Goal: Task Accomplishment & Management: Complete application form

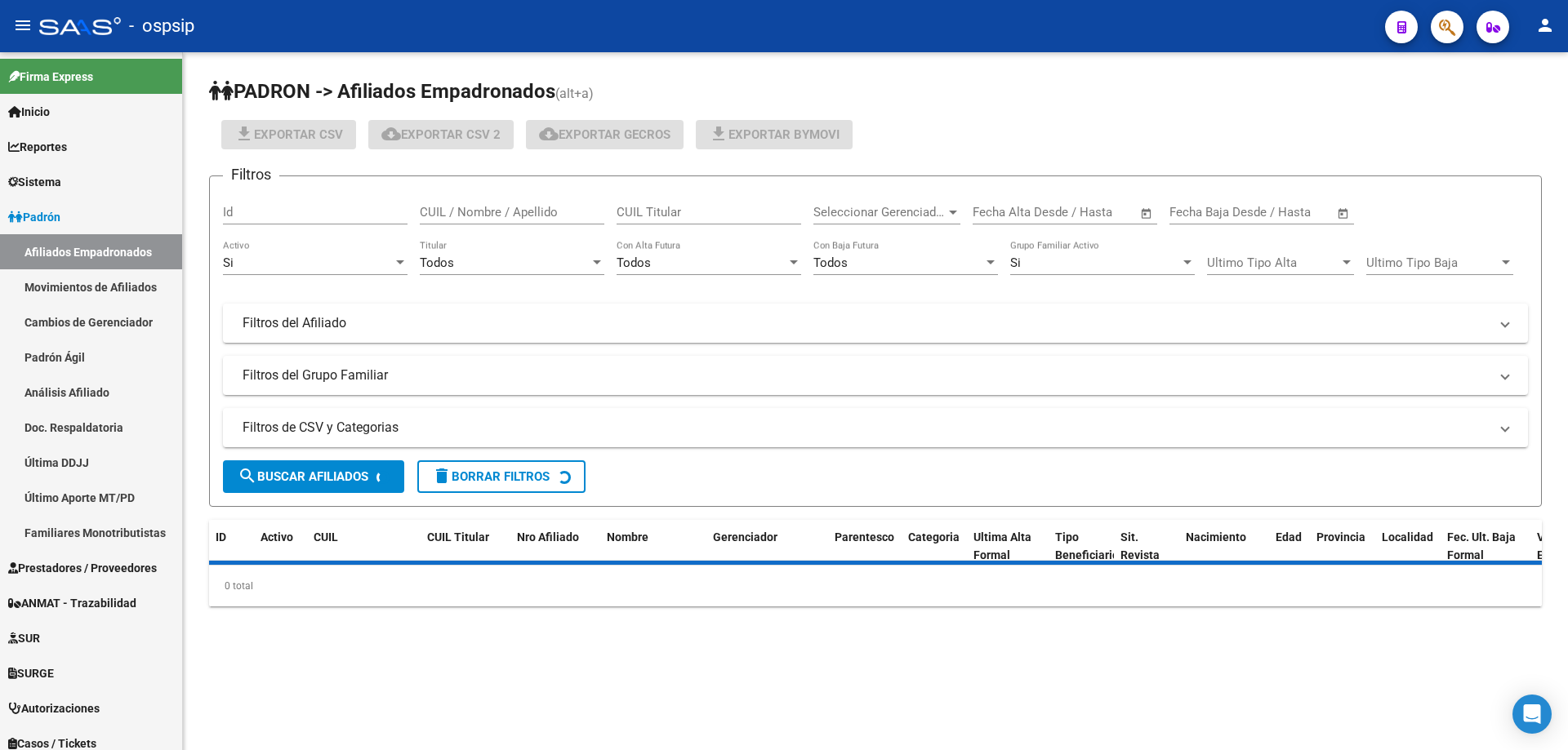
click at [1548, 28] on mat-icon "person" at bounding box center [1546, 25] width 20 height 20
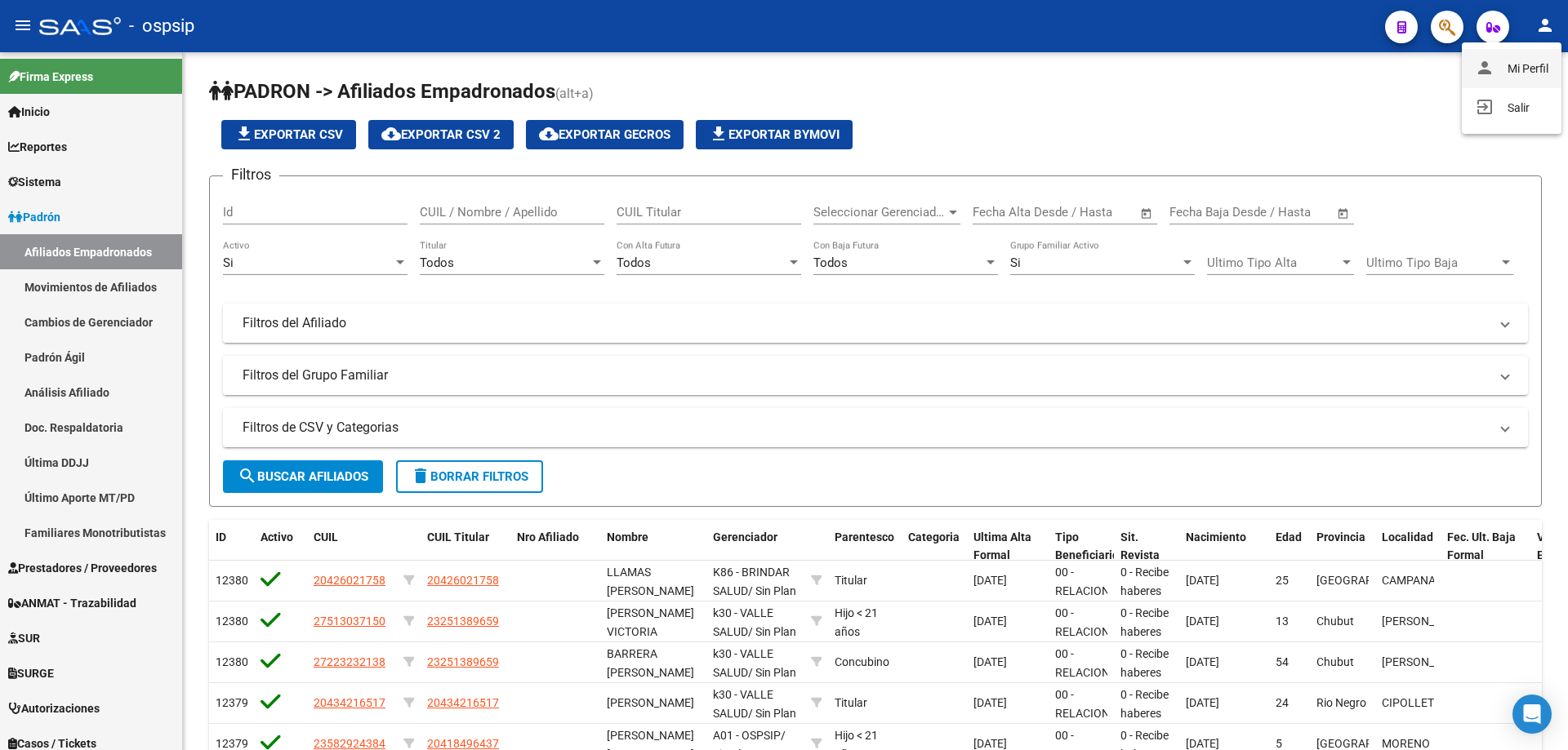
click at [1533, 68] on button "person Mi Perfil" at bounding box center [1512, 68] width 99 height 39
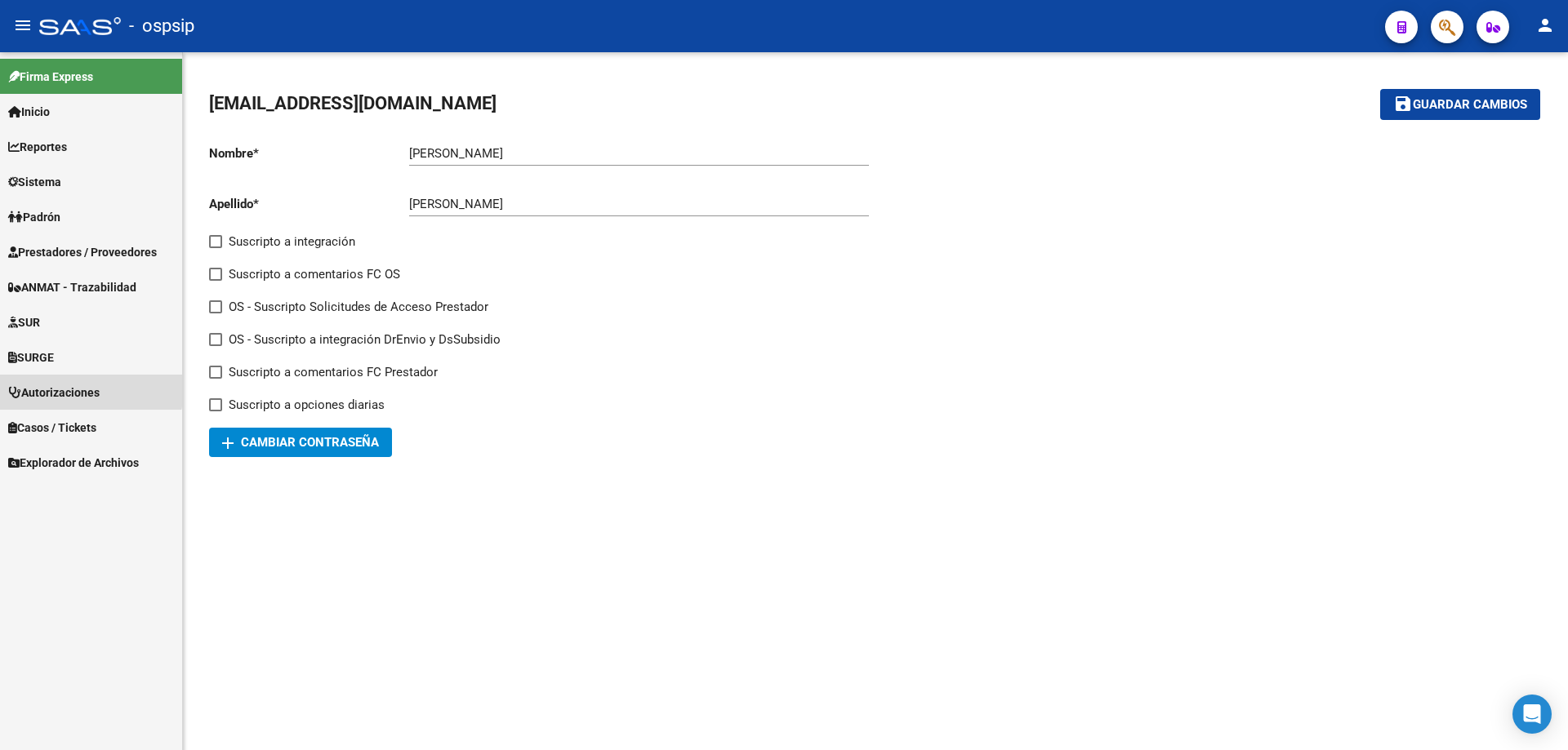
click at [41, 387] on span "Autorizaciones" at bounding box center [53, 393] width 91 height 18
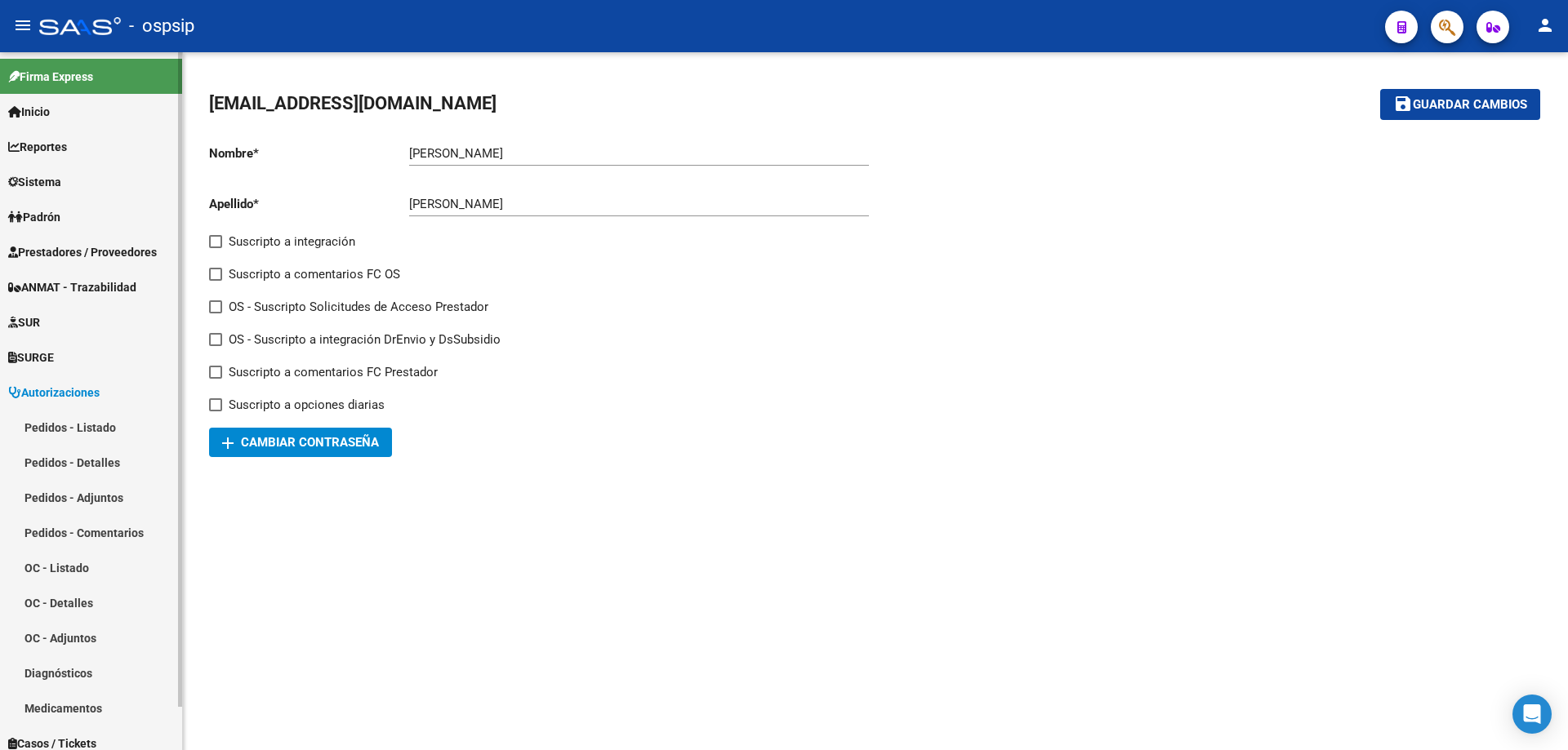
click at [83, 424] on link "Pedidos - Listado" at bounding box center [90, 427] width 182 height 35
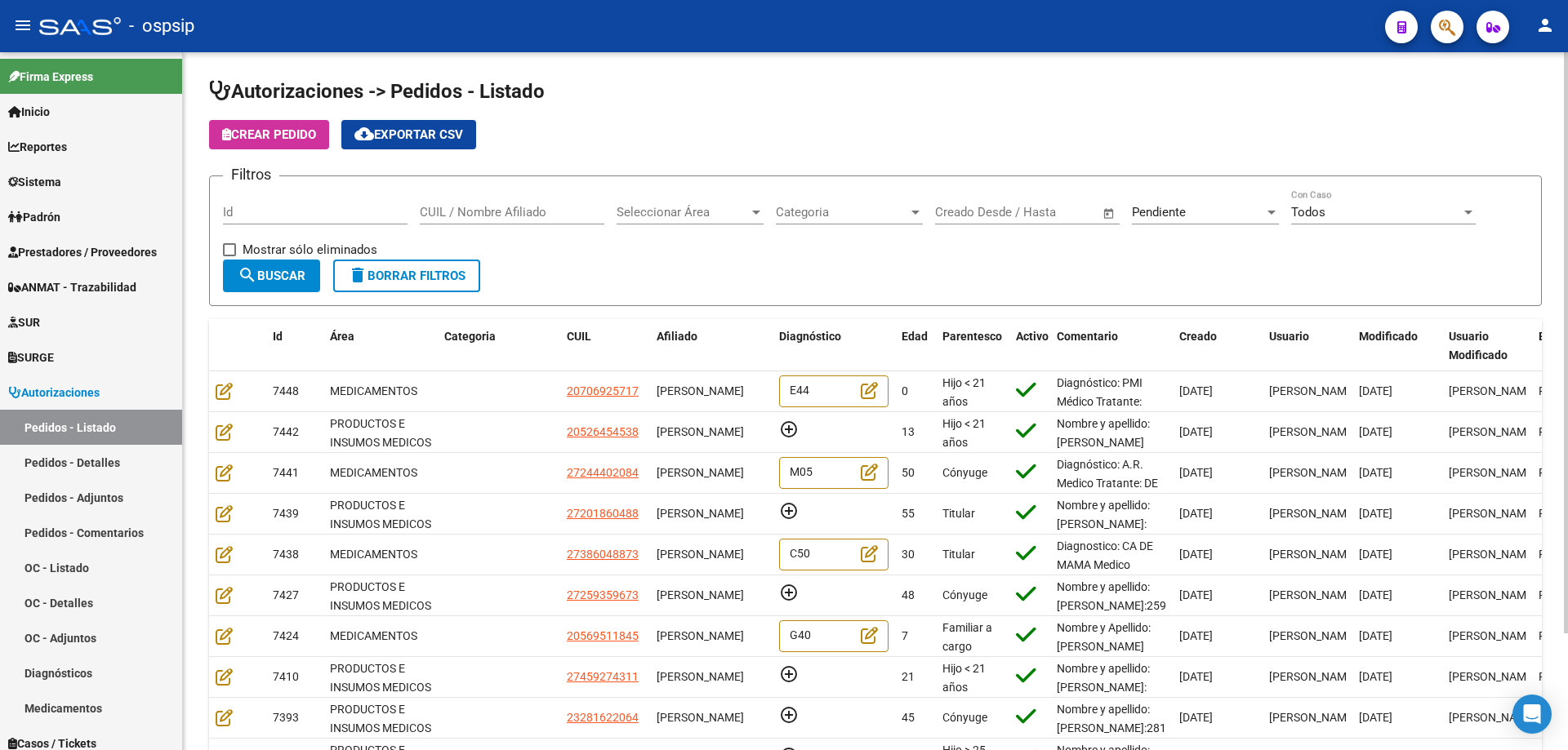
click at [1250, 213] on div "Pendiente" at bounding box center [1198, 212] width 132 height 15
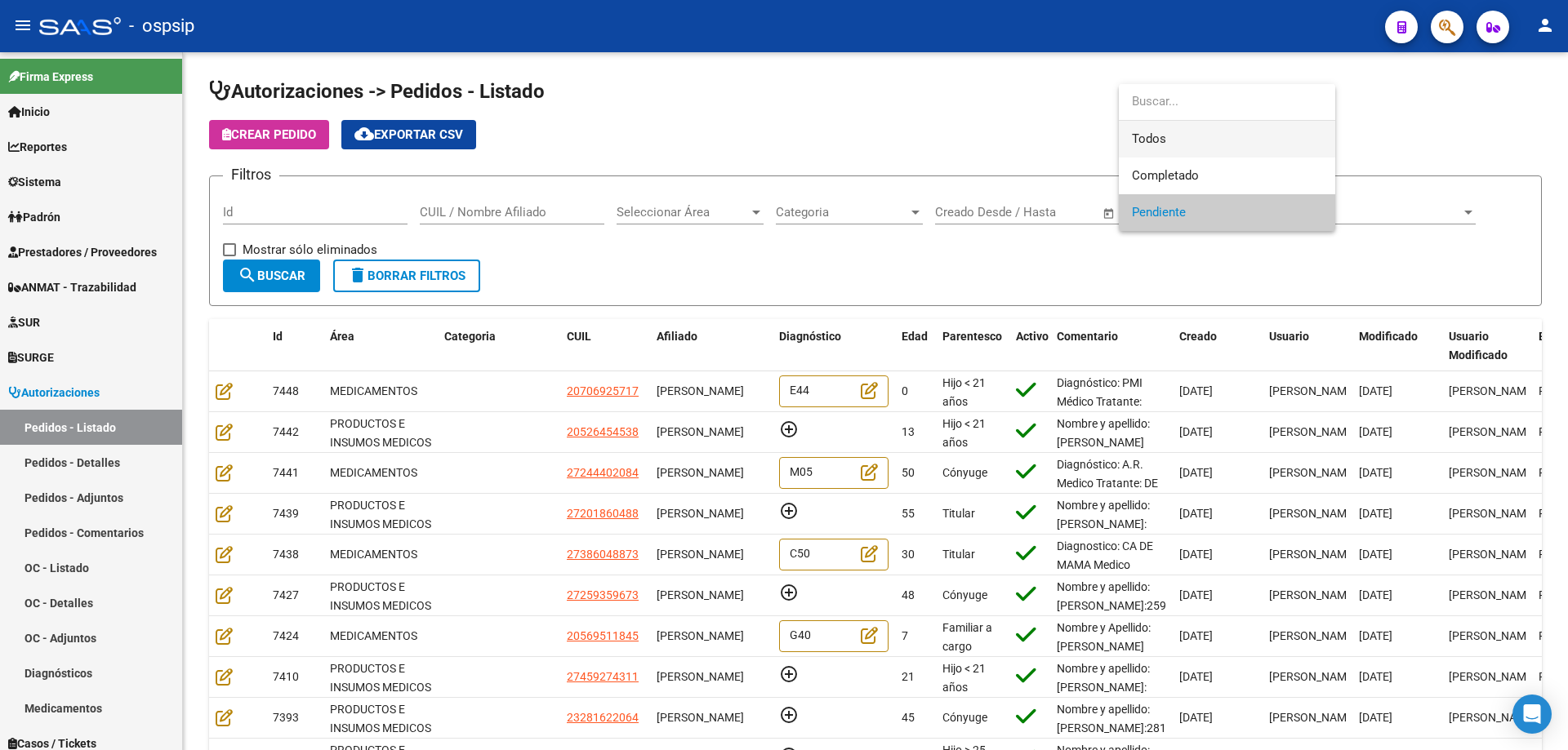
click at [1195, 139] on span "Todos" at bounding box center [1227, 138] width 191 height 36
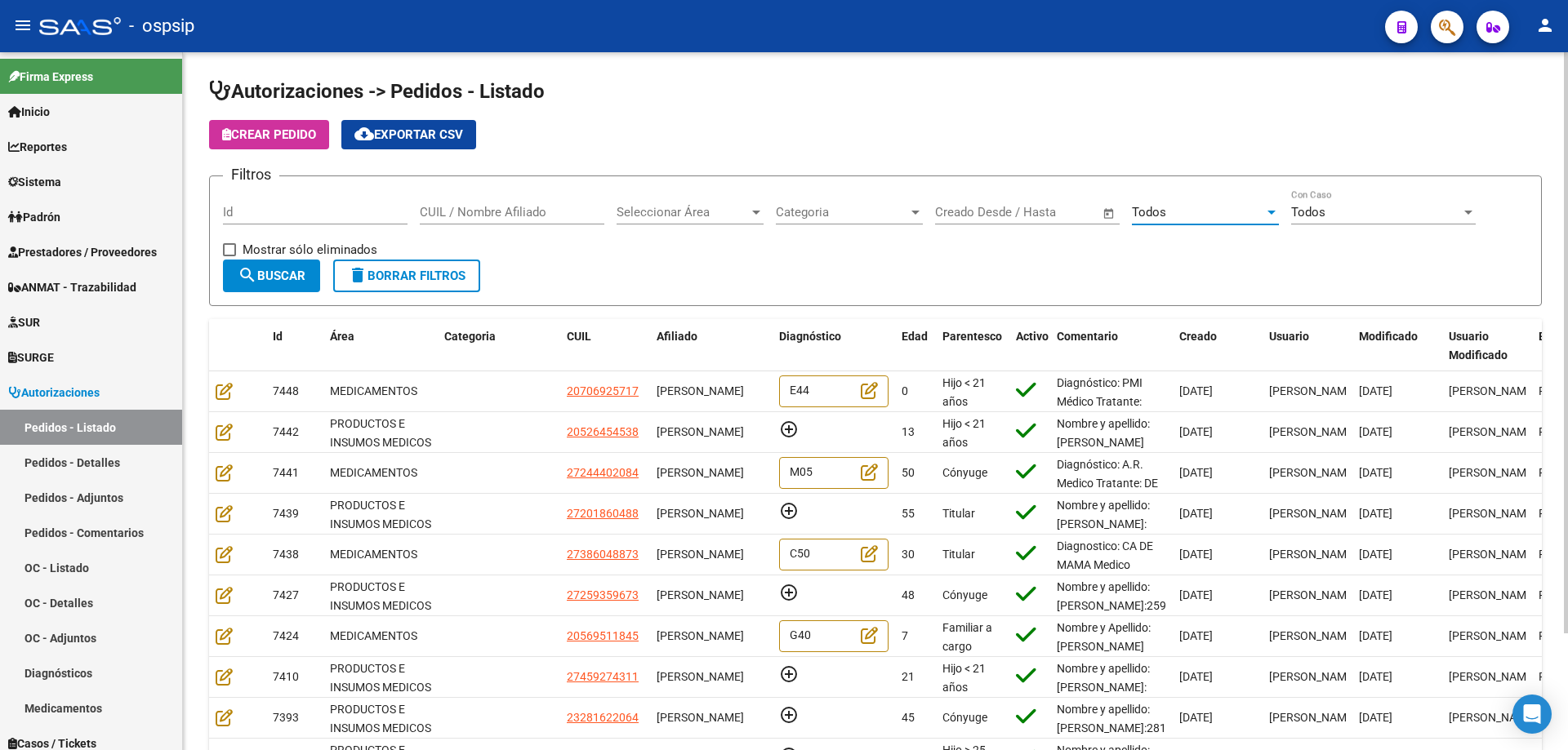
click at [687, 220] on div "Seleccionar Área Seleccionar Área" at bounding box center [690, 207] width 147 height 35
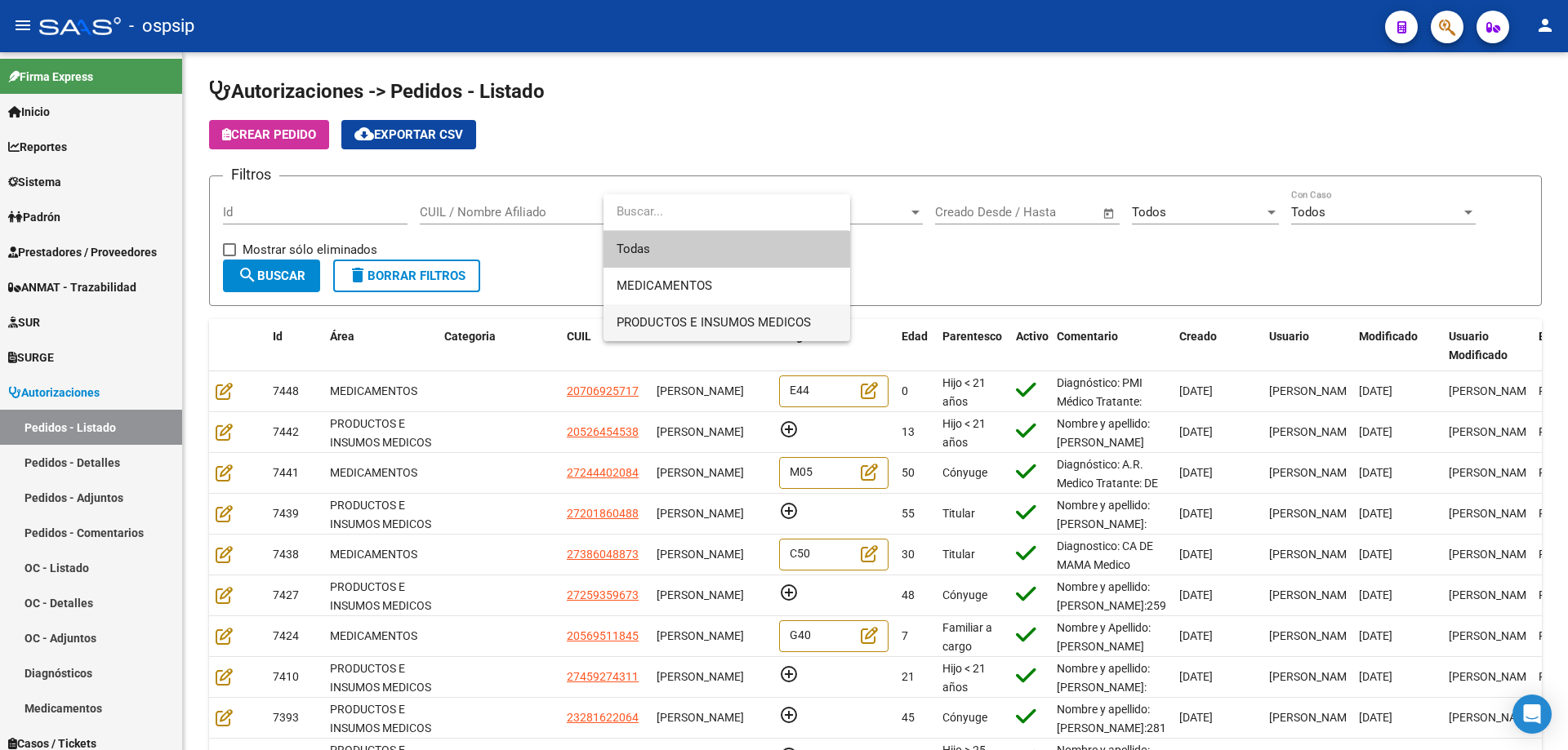
click at [656, 324] on span "PRODUCTOS E INSUMOS MEDICOS" at bounding box center [713, 323] width 194 height 15
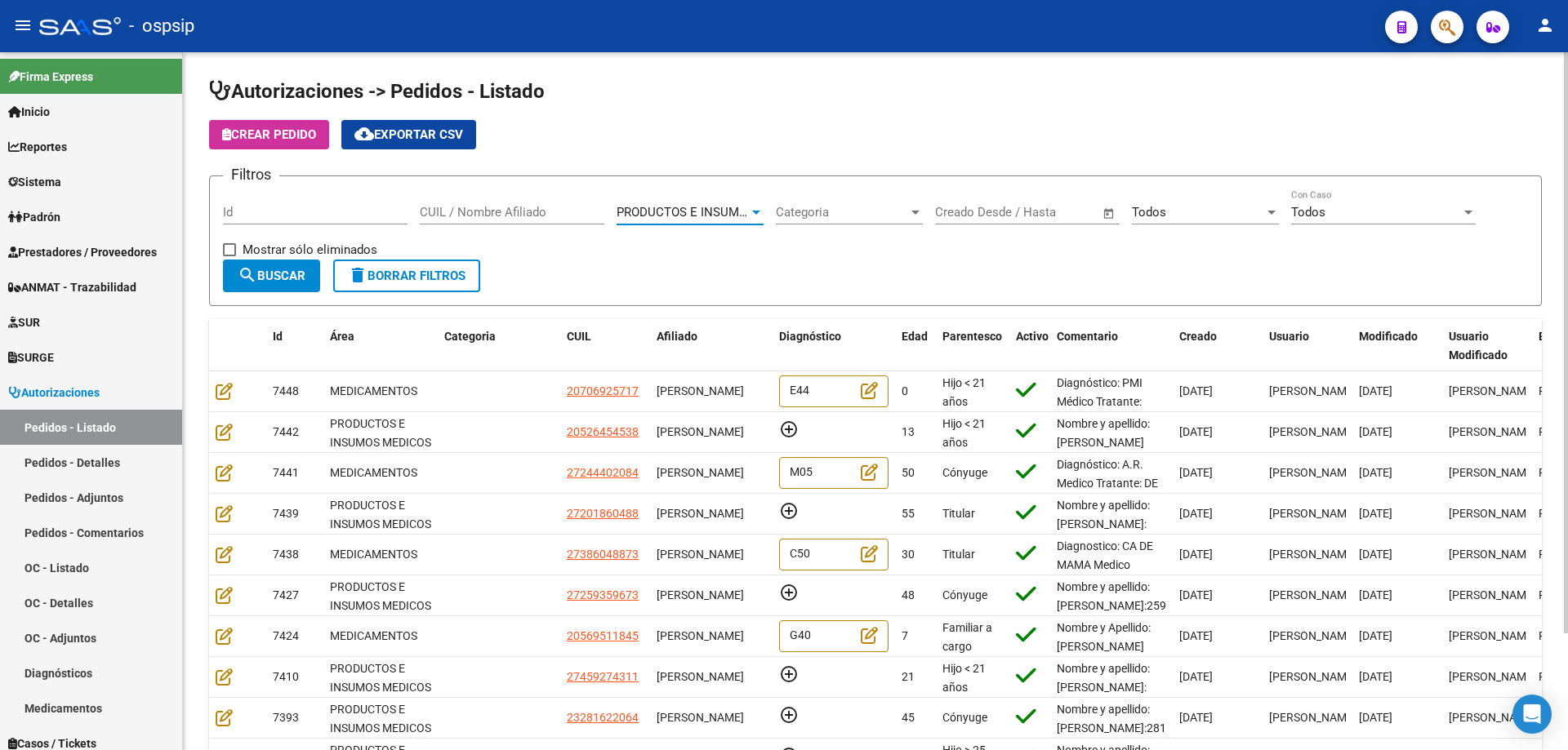
click at [286, 263] on button "search Buscar" at bounding box center [271, 276] width 98 height 33
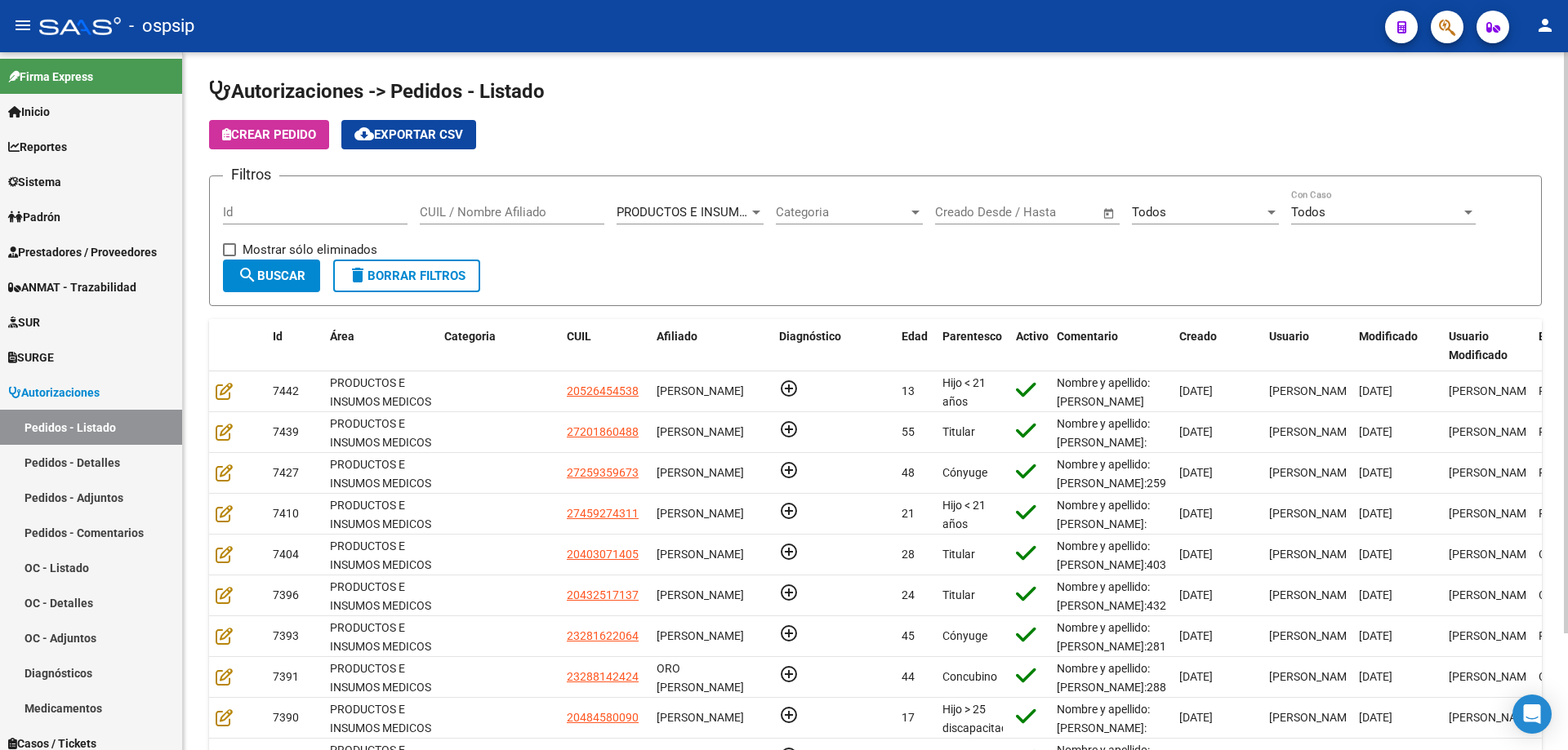
click at [500, 217] on input "CUIL / Nombre Afiliado" at bounding box center [512, 212] width 184 height 15
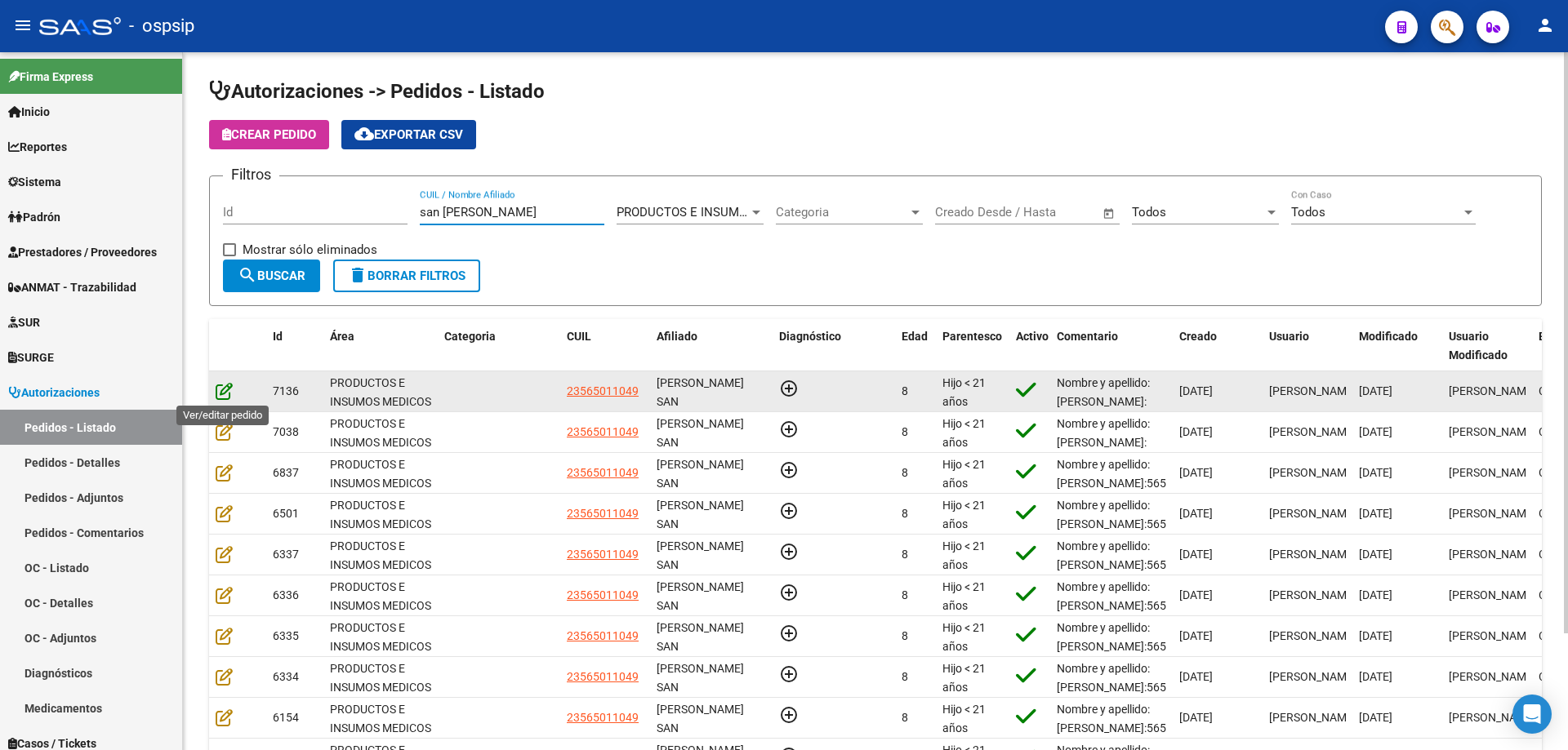
type input "san [PERSON_NAME]"
click at [227, 387] on icon at bounding box center [223, 391] width 17 height 18
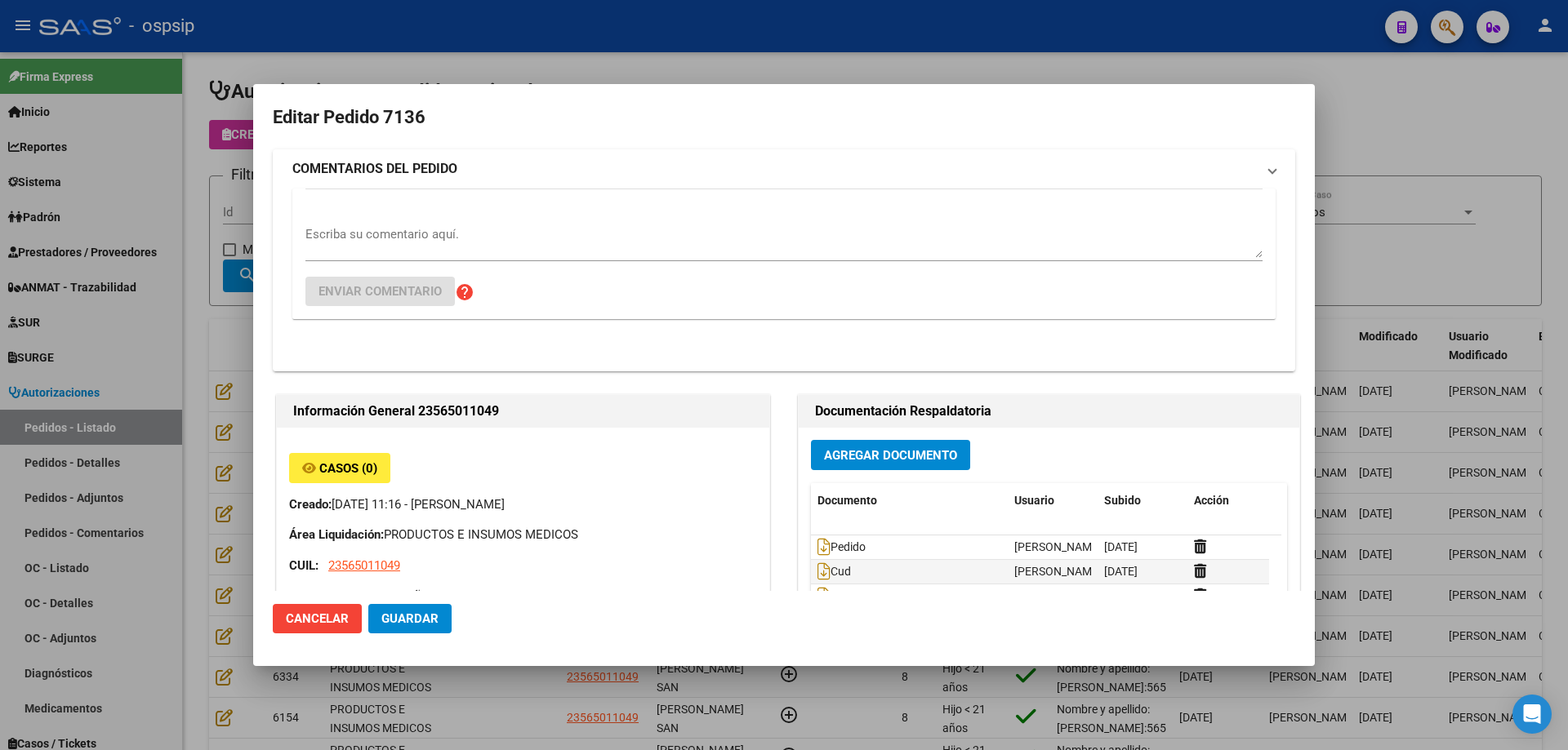
type input "[GEOGRAPHIC_DATA], [PERSON_NAME], REP. [PERSON_NAME] 1695"
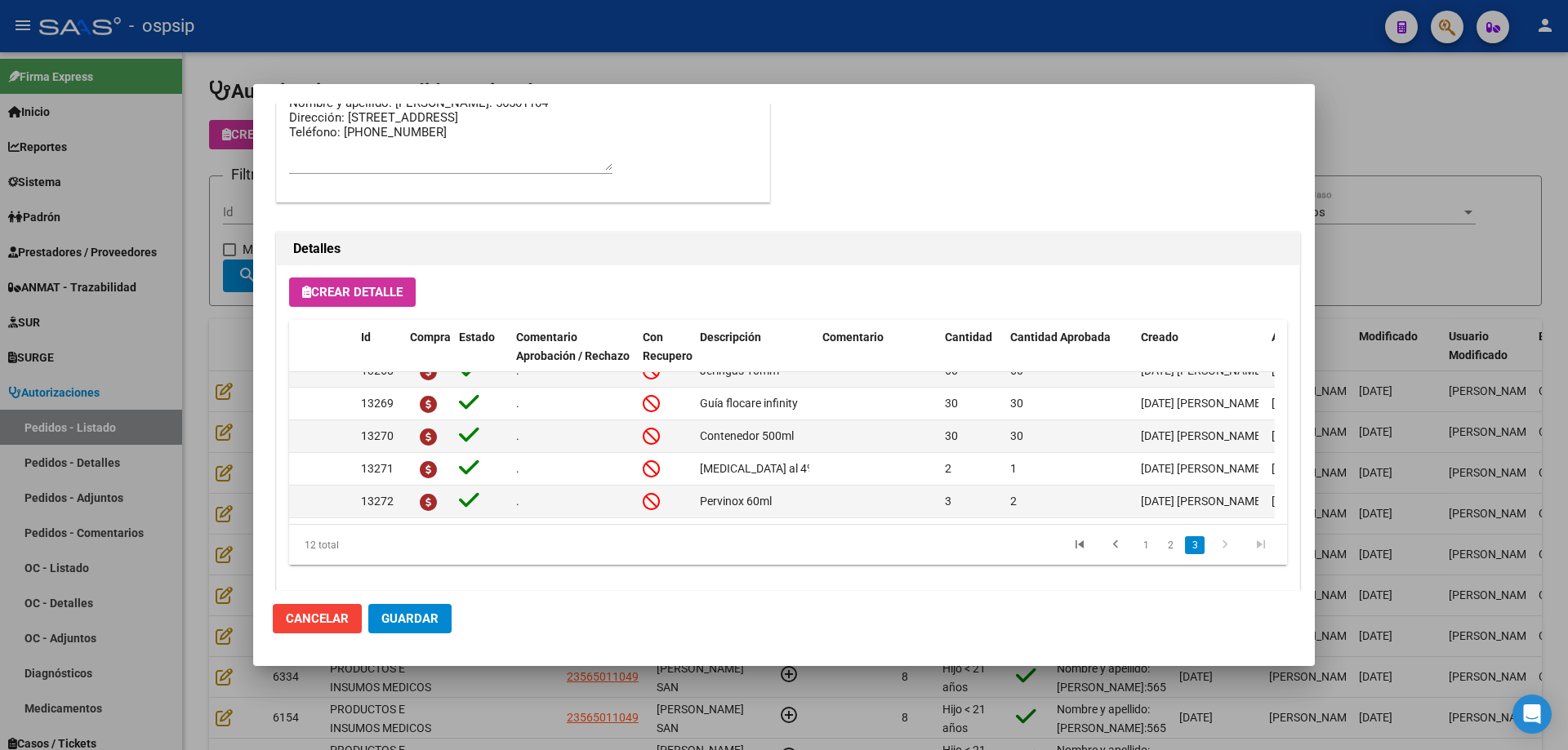
scroll to position [979, 0]
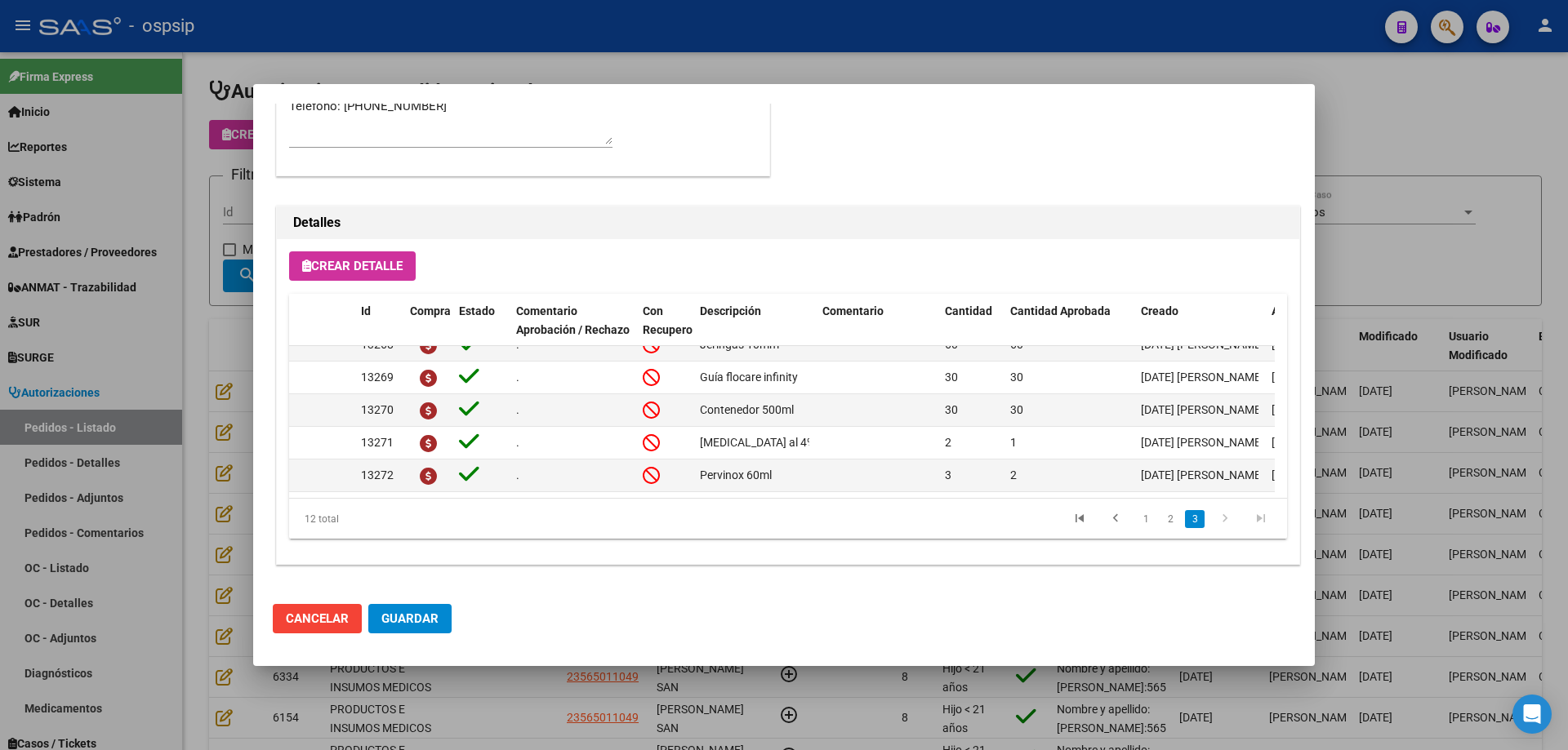
click at [150, 254] on div at bounding box center [784, 375] width 1568 height 750
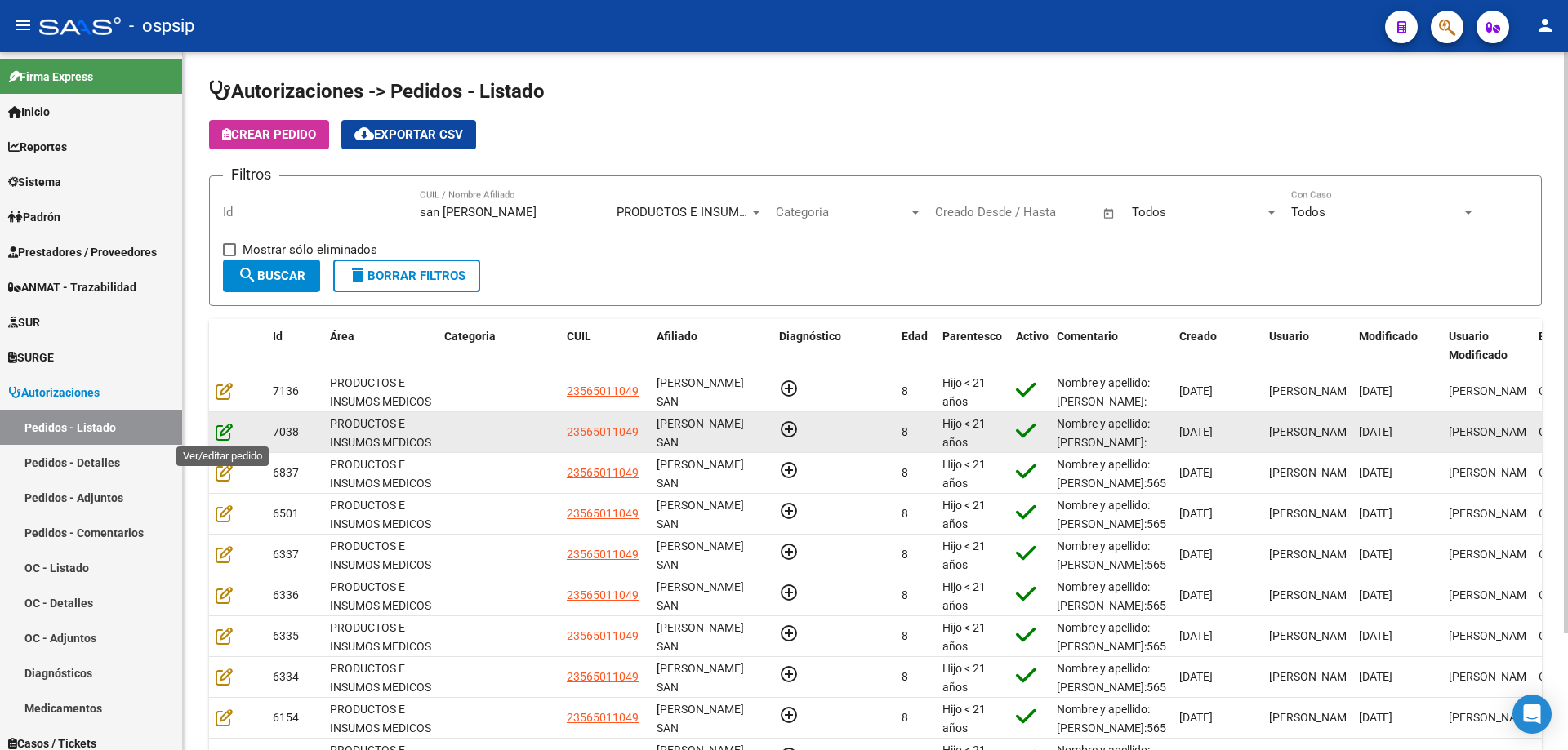
click at [225, 430] on icon at bounding box center [223, 432] width 17 height 18
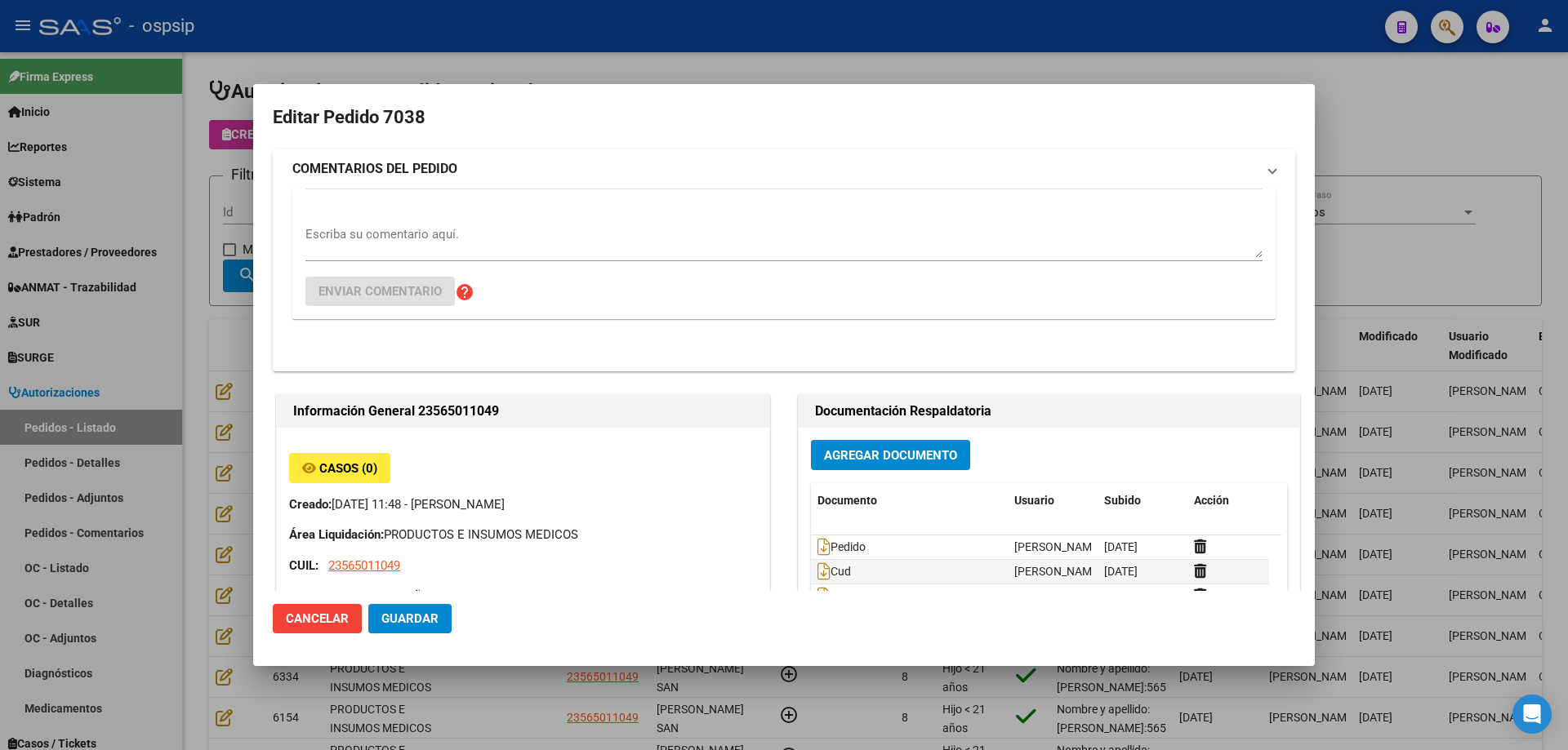
type input "[GEOGRAPHIC_DATA], [PERSON_NAME], REP. [PERSON_NAME] 1695"
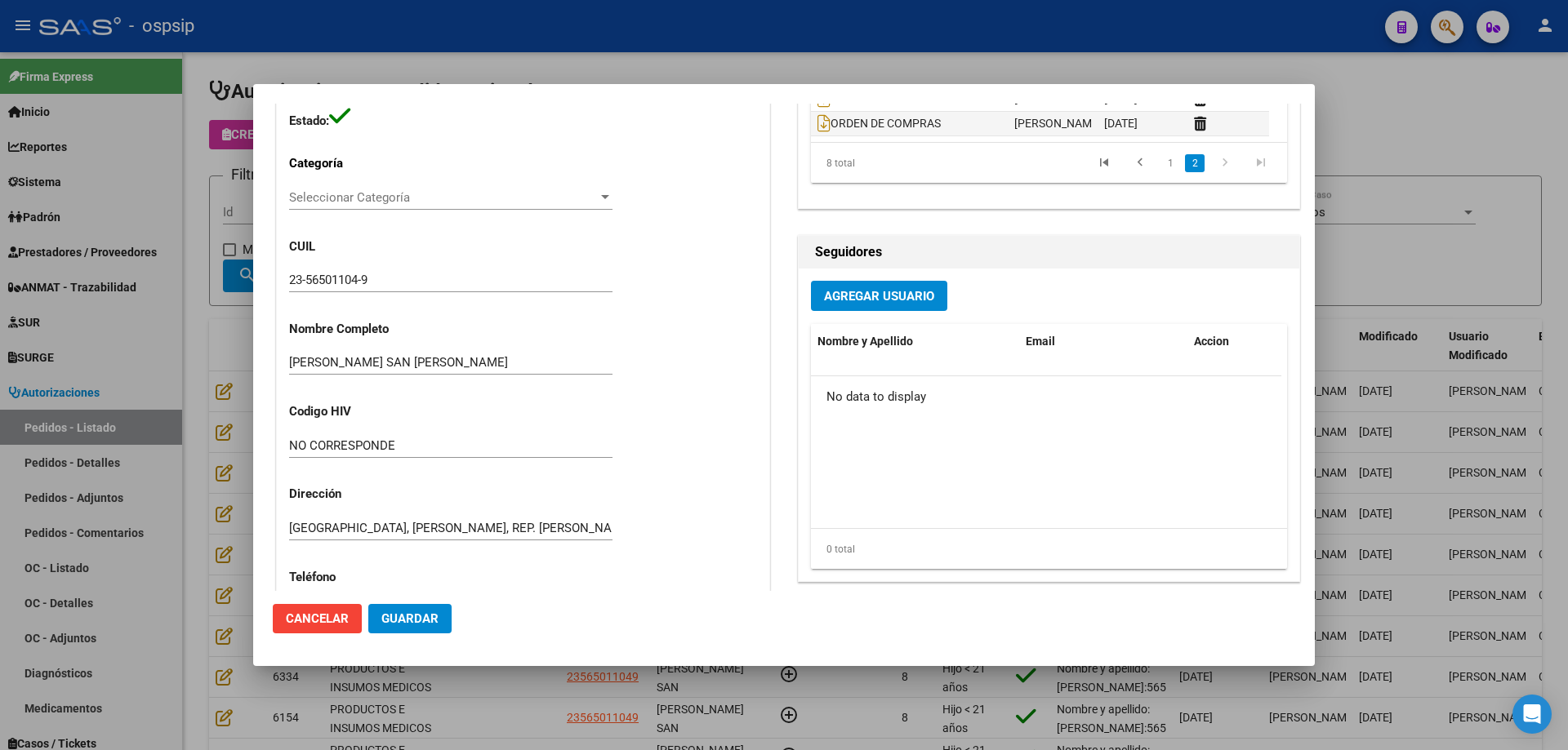
scroll to position [245, 0]
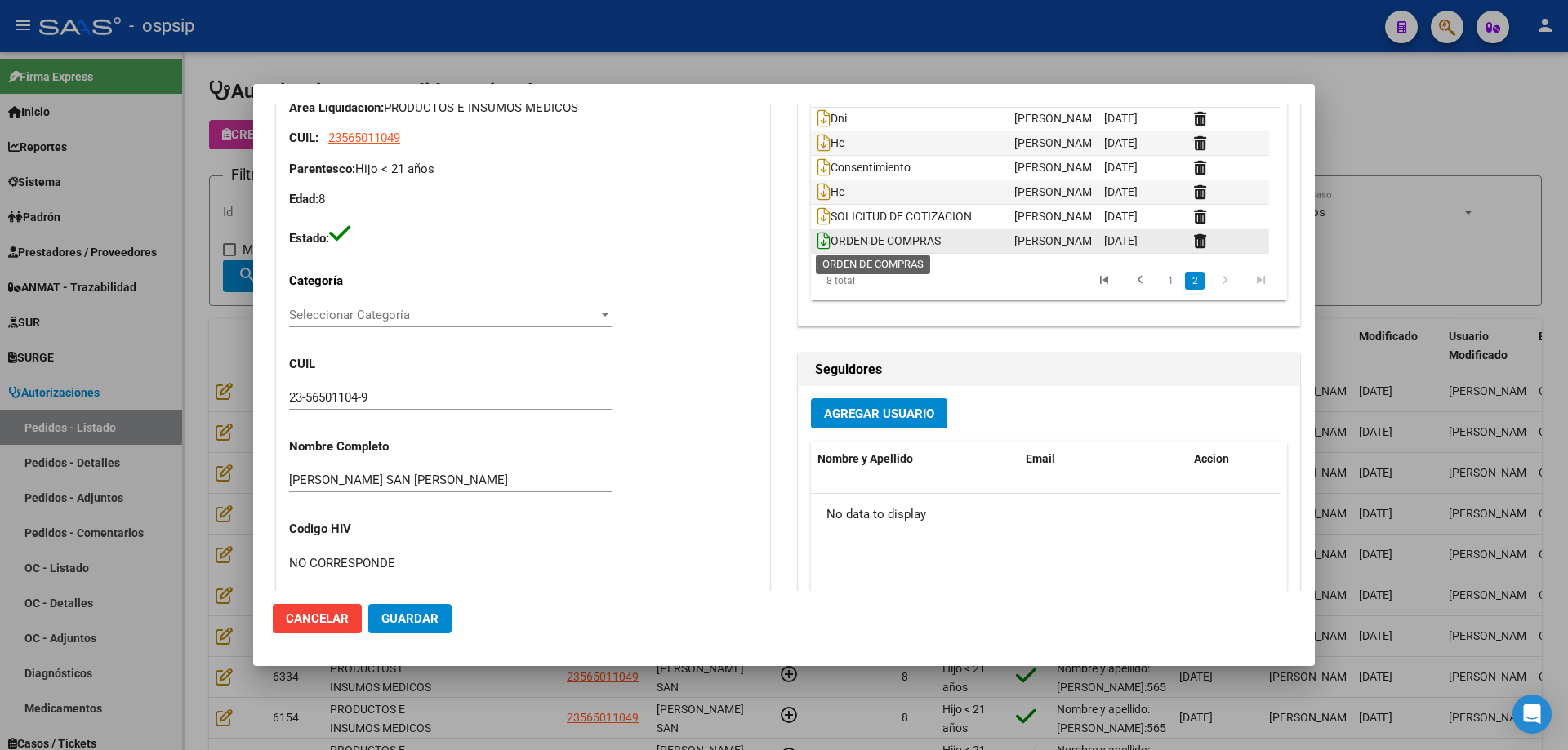
click at [820, 238] on icon at bounding box center [824, 241] width 13 height 18
click at [232, 356] on div at bounding box center [784, 375] width 1568 height 750
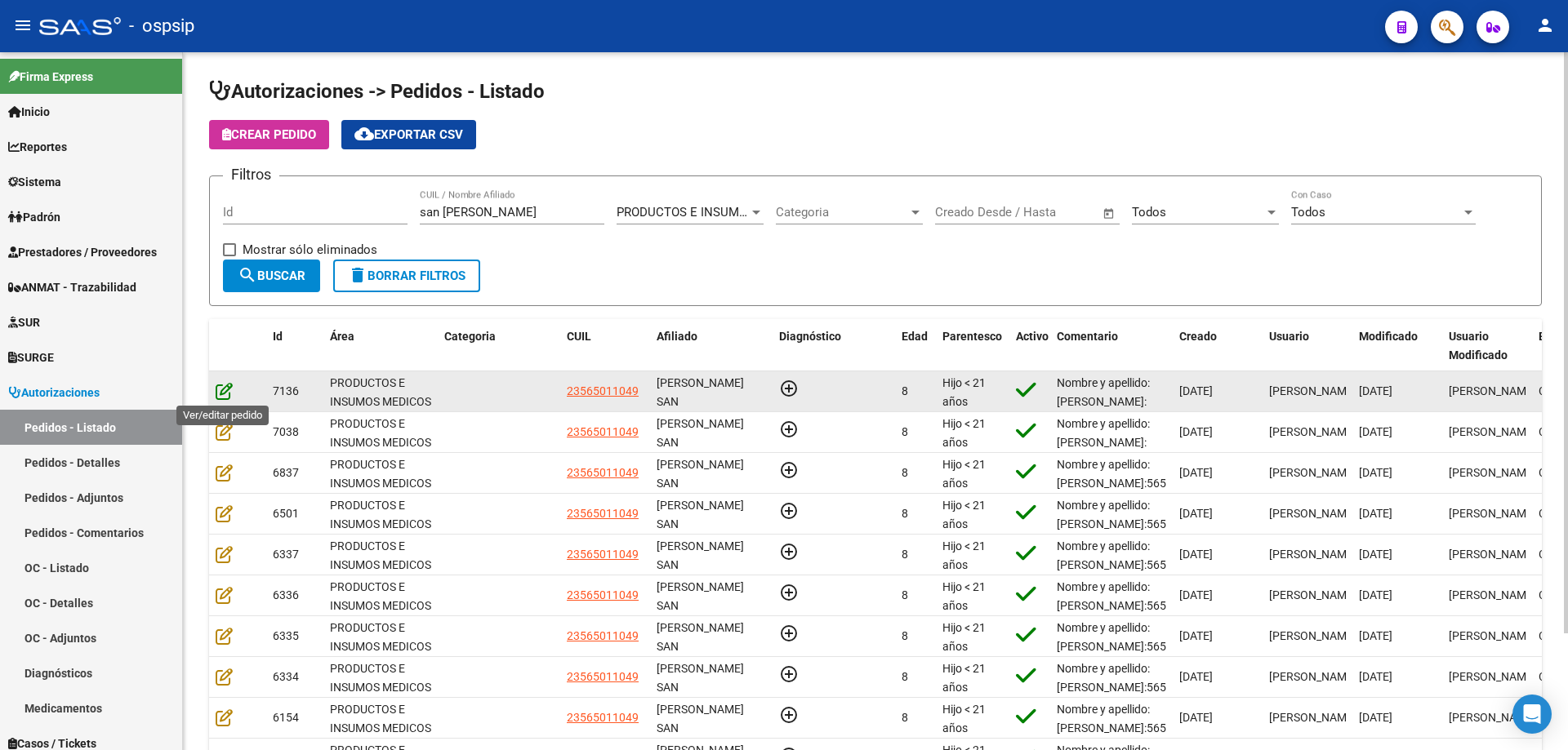
click at [223, 393] on icon at bounding box center [223, 391] width 17 height 18
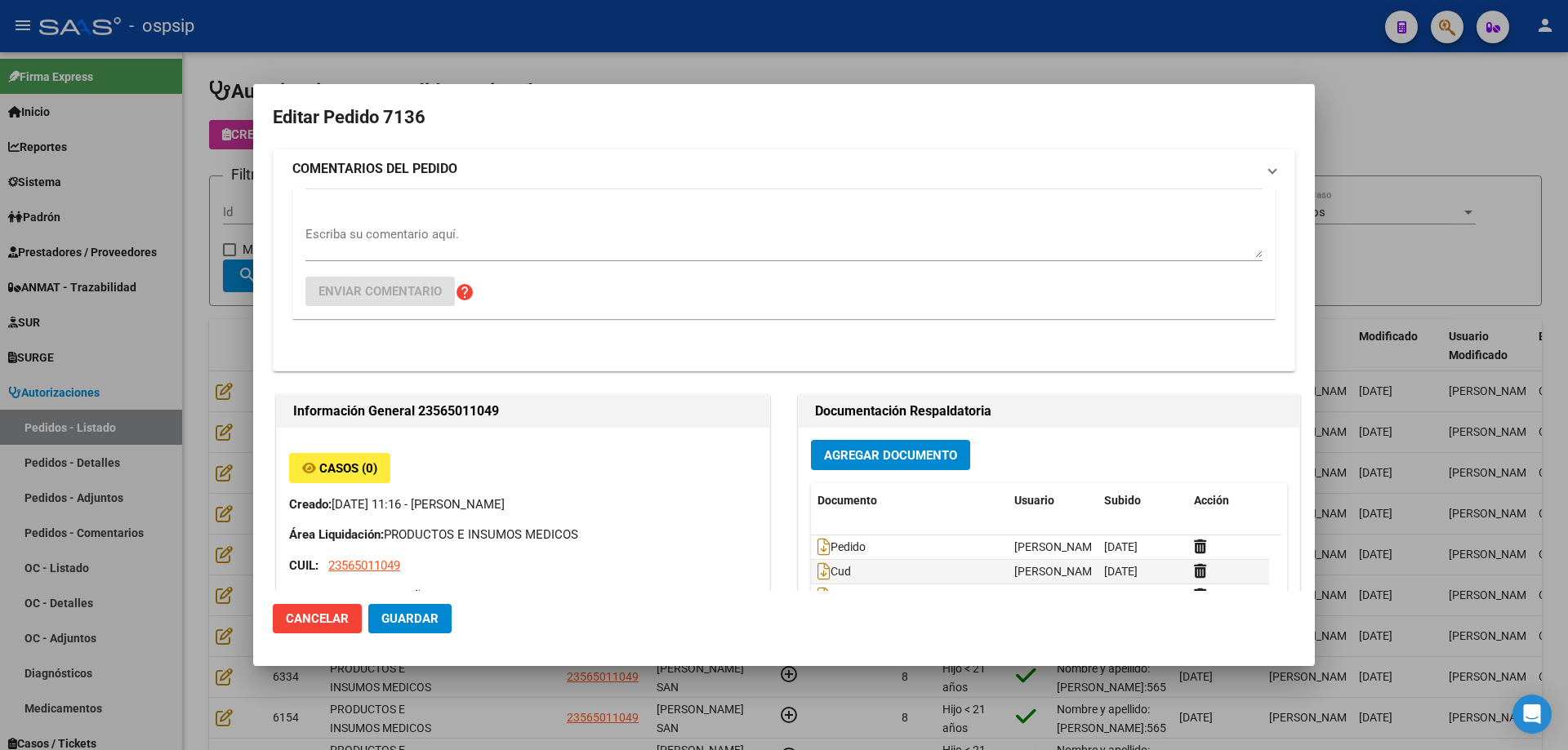
type input "[GEOGRAPHIC_DATA], [PERSON_NAME], REP. [PERSON_NAME] 1695"
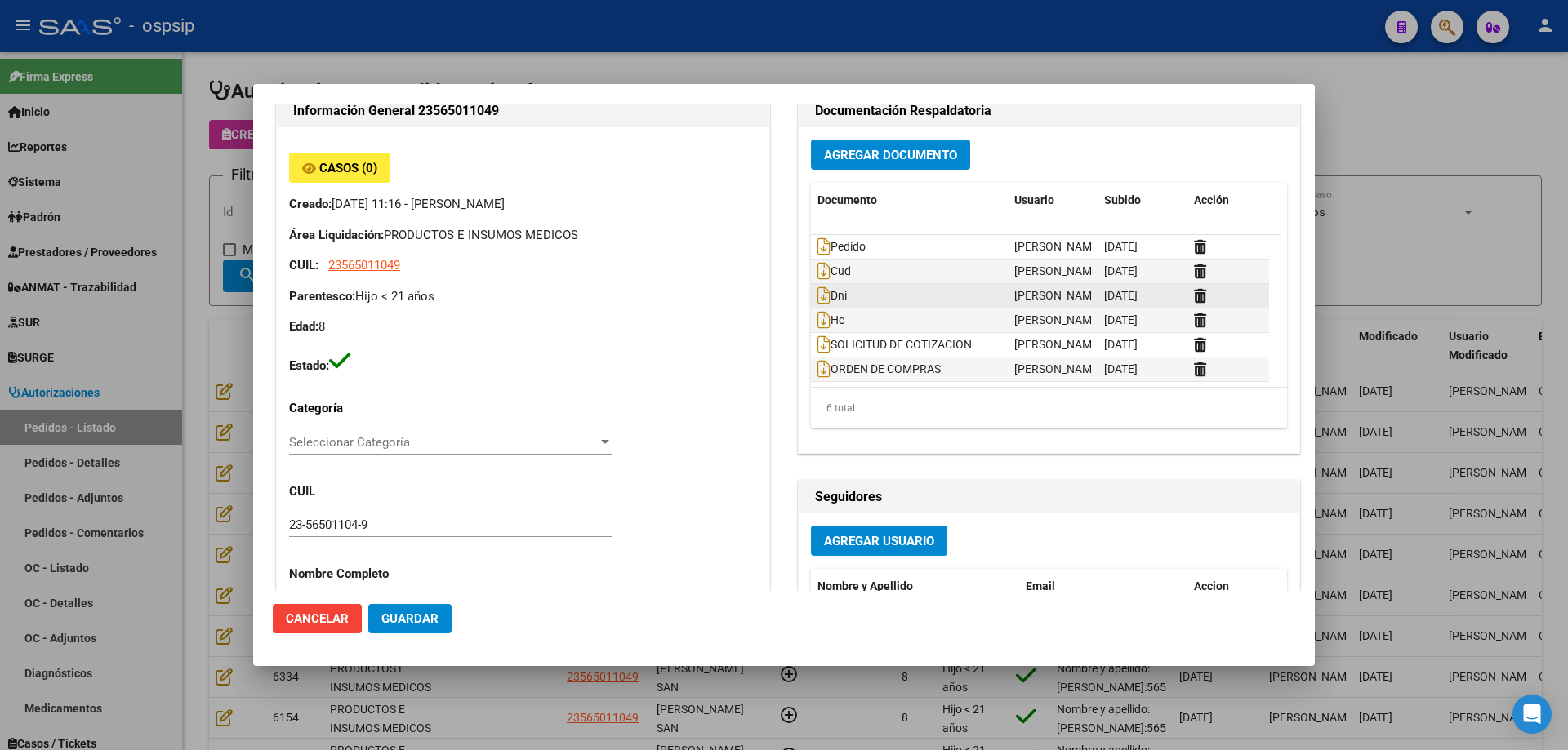
scroll to position [0, 0]
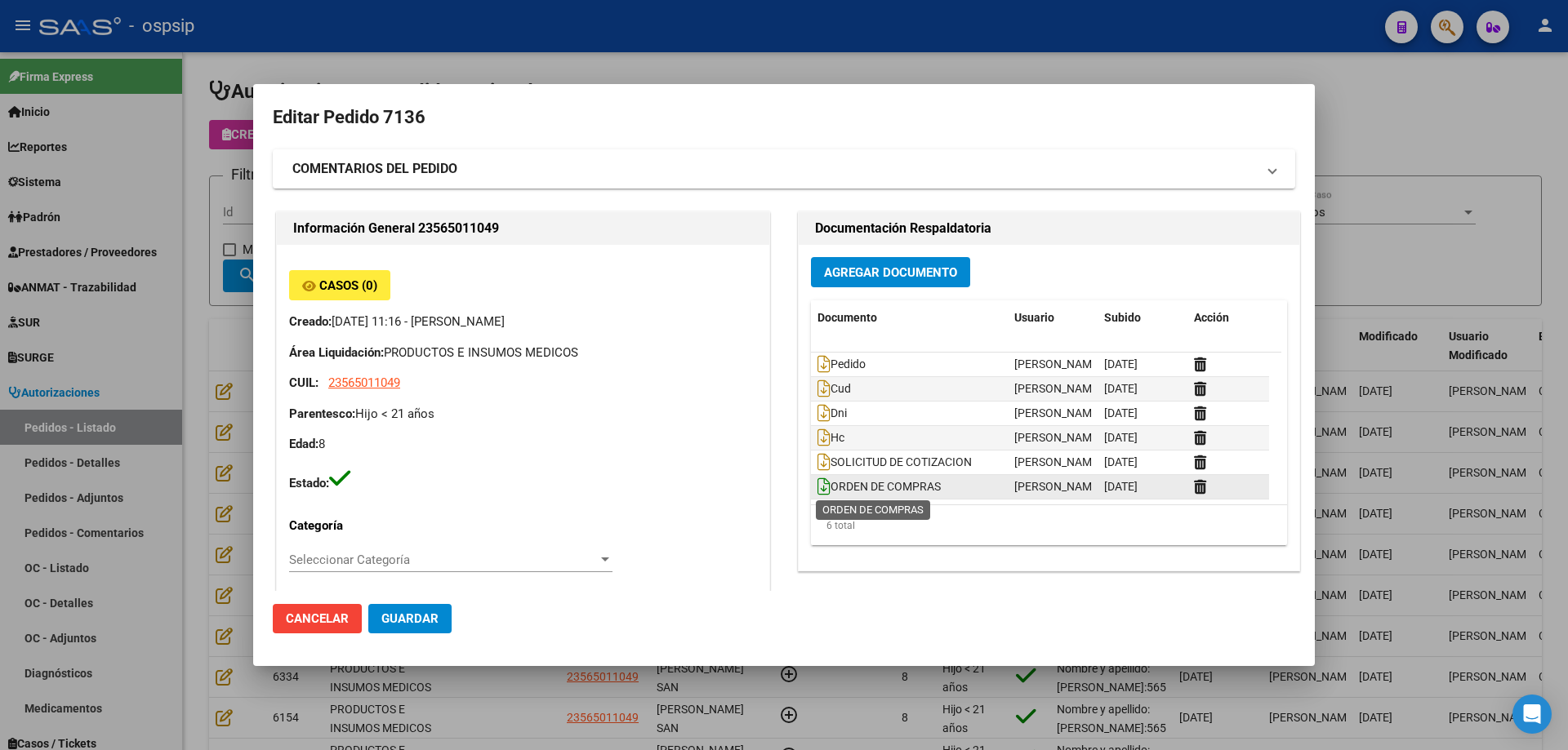
click at [818, 484] on icon at bounding box center [824, 487] width 13 height 18
drag, startPoint x: 162, startPoint y: 150, endPoint x: 397, endPoint y: 195, distance: 239.3
click at [162, 150] on div at bounding box center [784, 375] width 1568 height 750
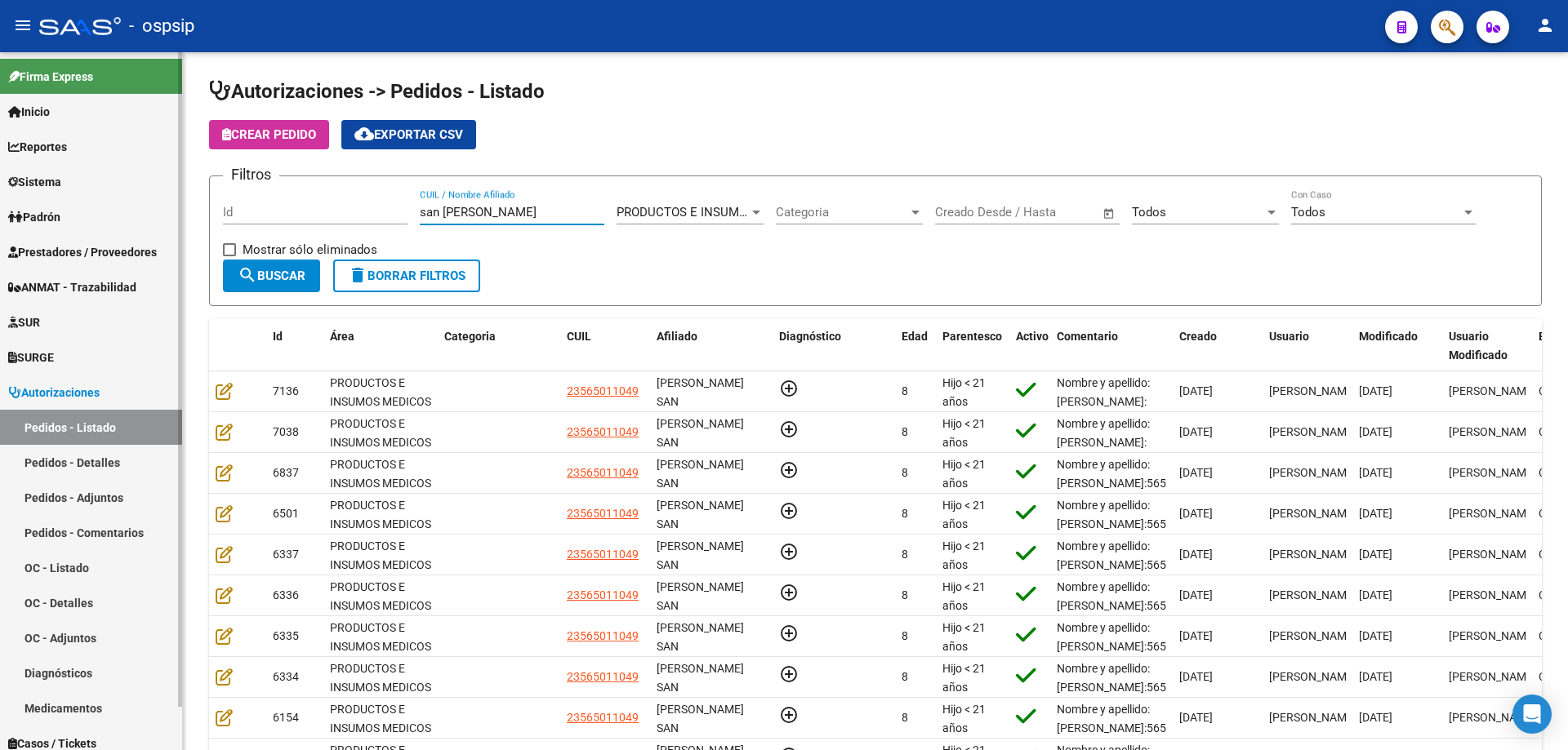
drag, startPoint x: 512, startPoint y: 212, endPoint x: 0, endPoint y: 232, distance: 512.4
click at [0, 232] on mat-sidenav-container "Firma Express Inicio Calendario SSS Instructivos Contacto OS Reportes Egresos D…" at bounding box center [784, 401] width 1568 height 698
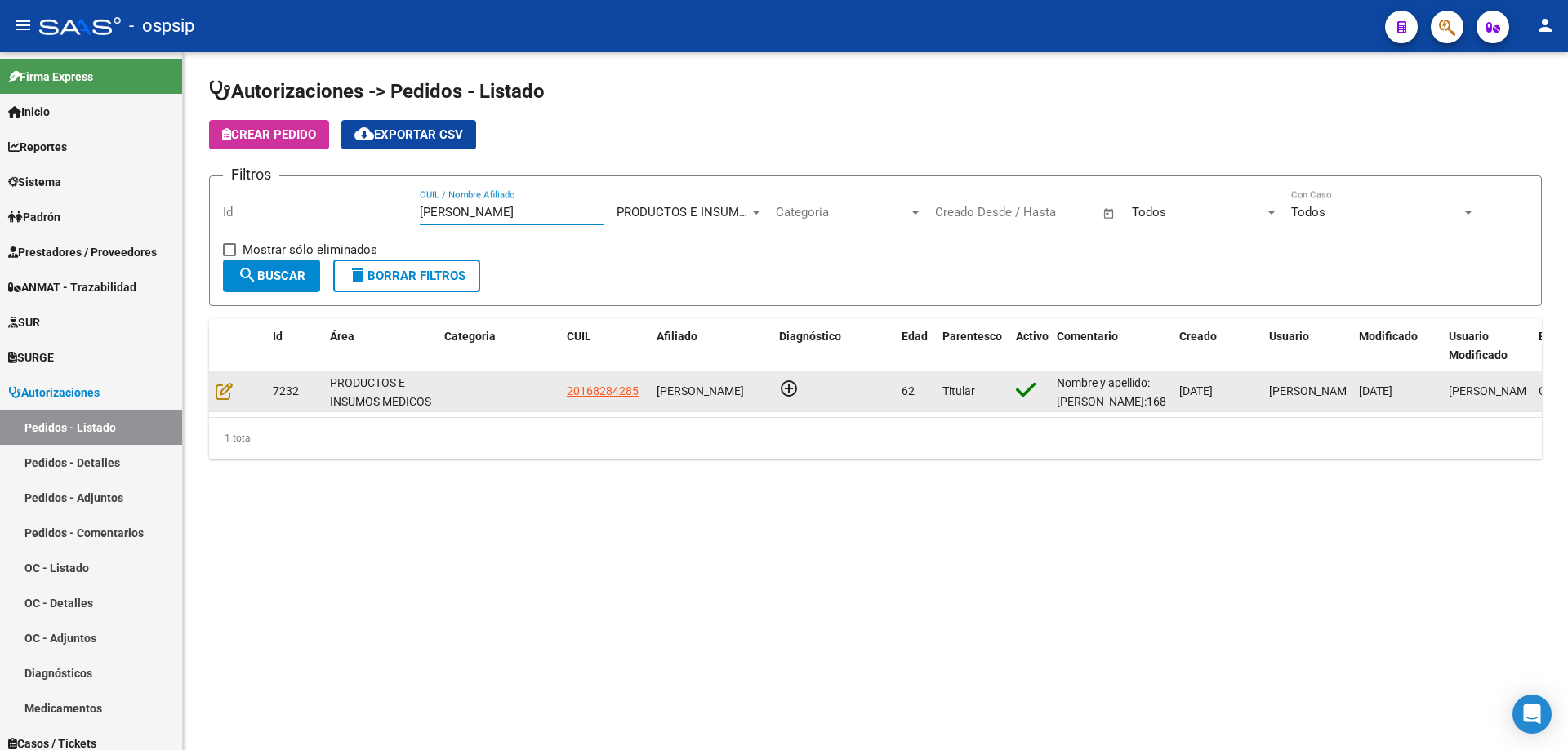
type input "[PERSON_NAME]"
click at [215, 390] on datatable-body-cell at bounding box center [238, 391] width 57 height 40
click at [220, 392] on icon at bounding box center [223, 391] width 17 height 18
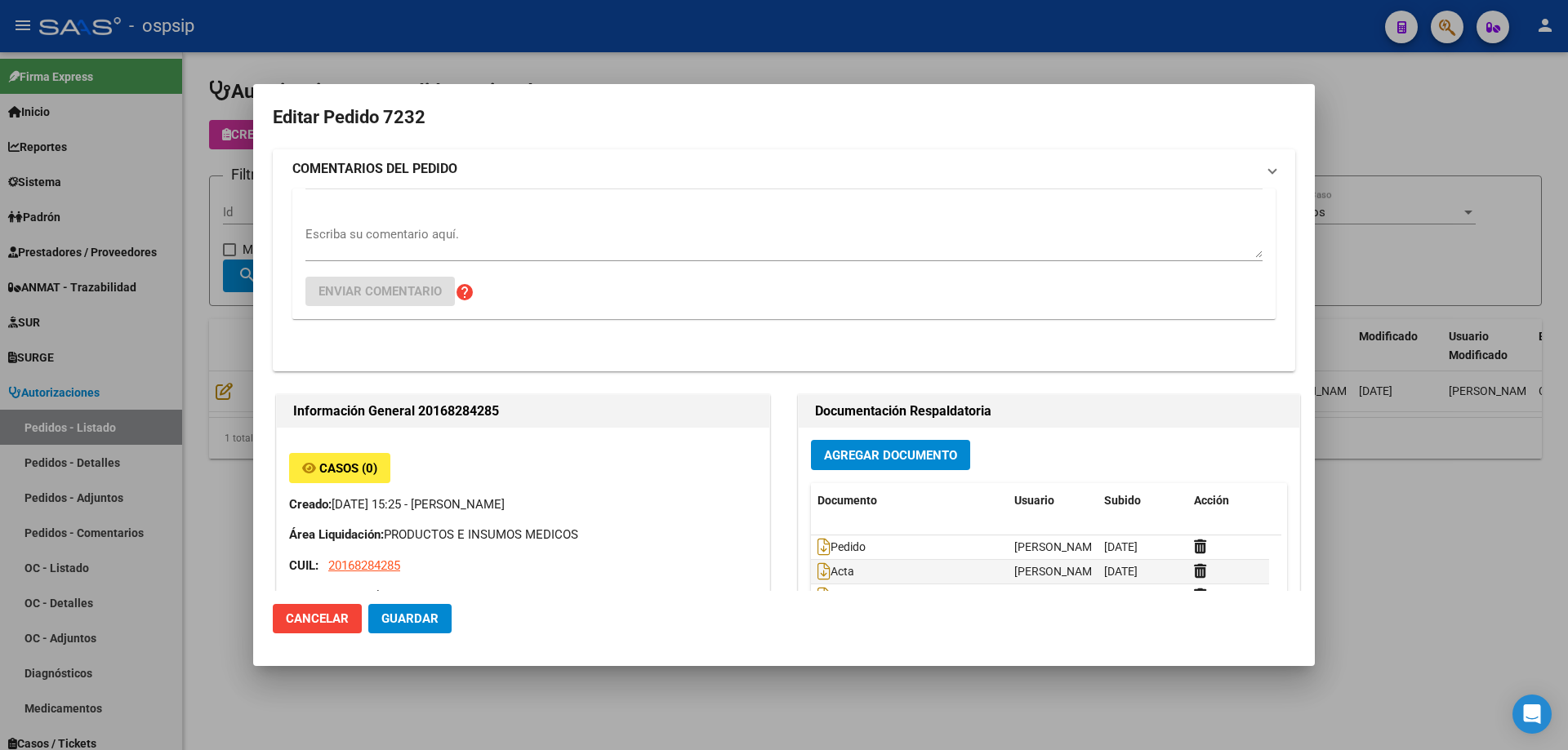
type input "[GEOGRAPHIC_DATA], [PERSON_NAME], [PERSON_NAME][STREET_ADDRESS]"
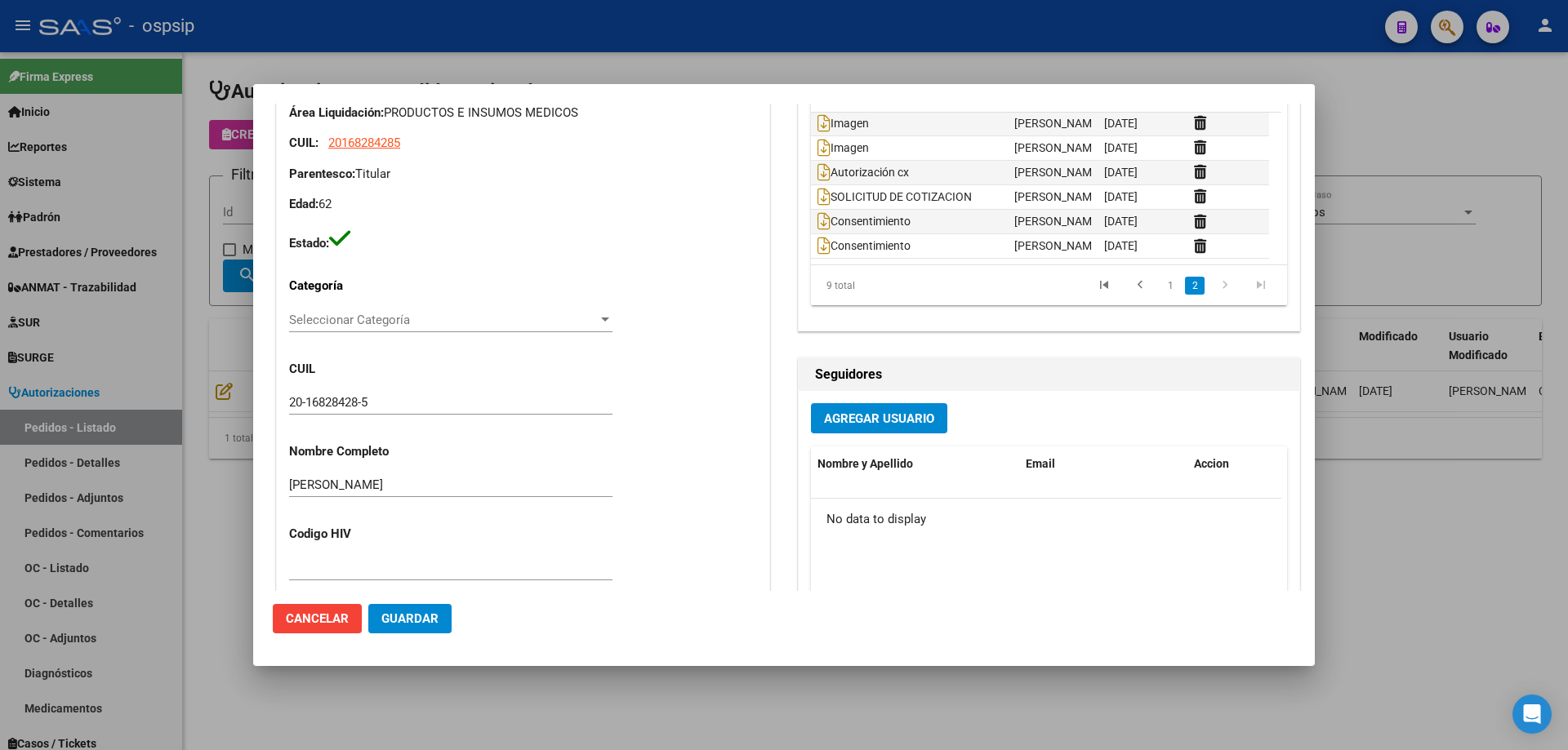
scroll to position [82, 0]
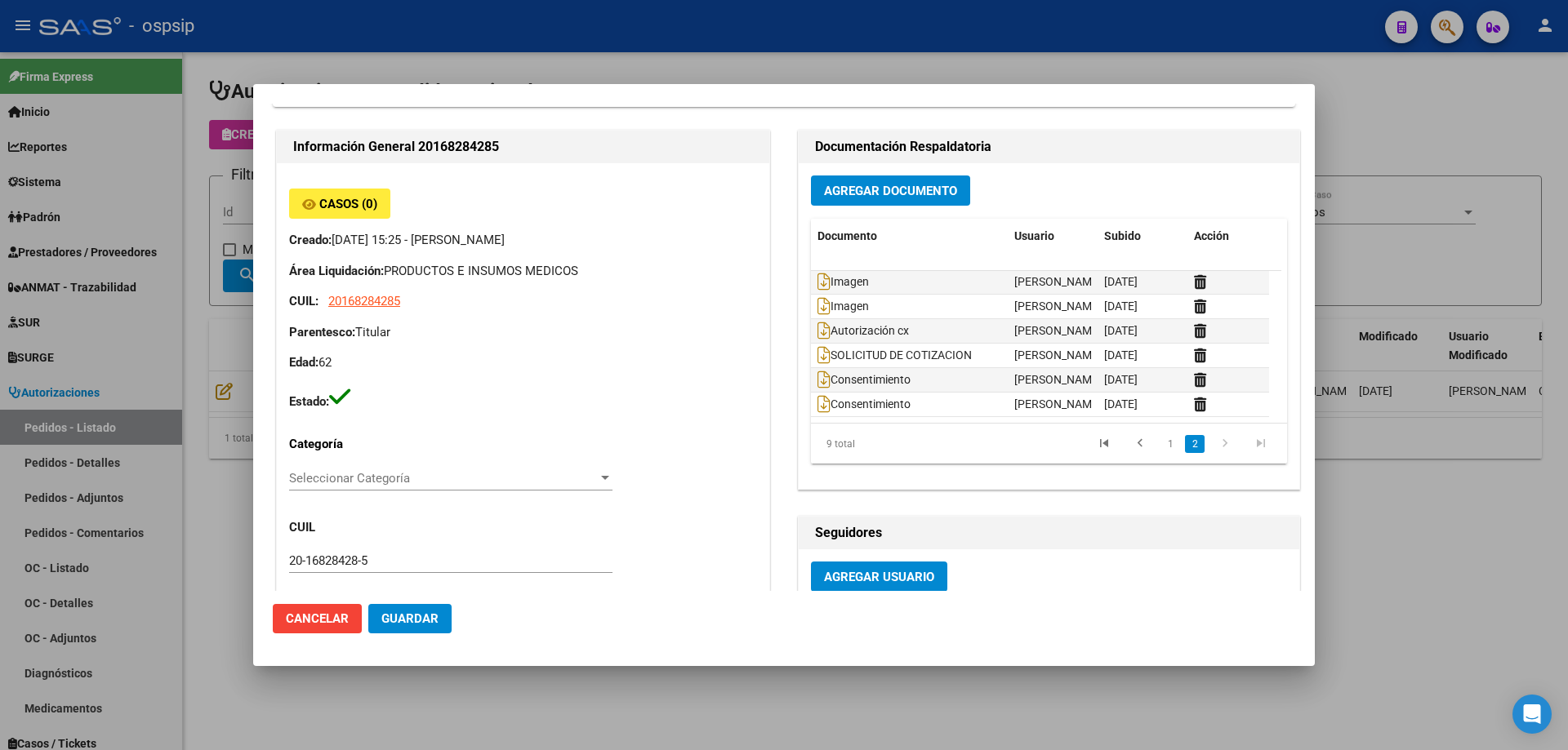
click at [172, 365] on div at bounding box center [784, 375] width 1568 height 750
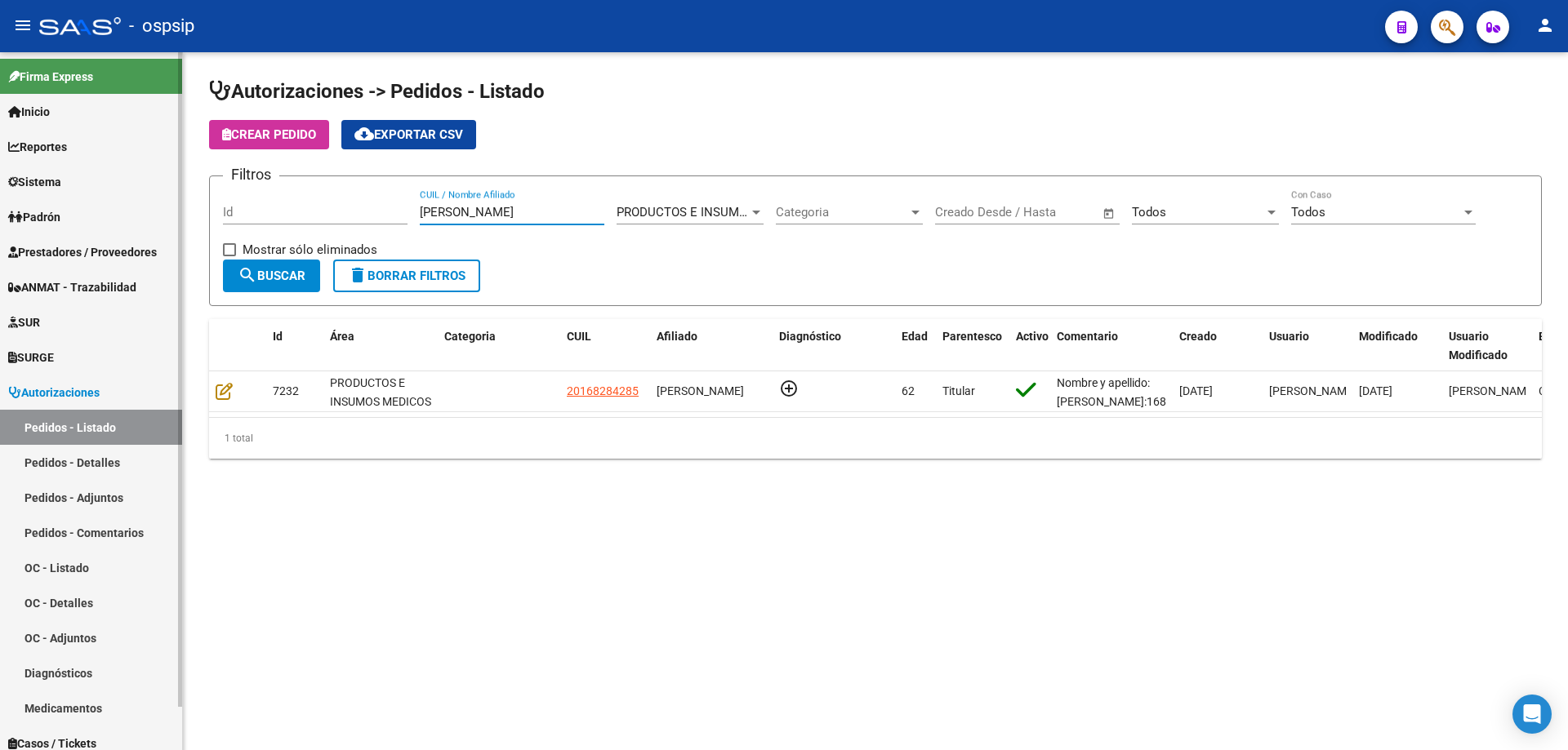
drag, startPoint x: 473, startPoint y: 207, endPoint x: 0, endPoint y: 117, distance: 481.5
click at [0, 128] on mat-sidenav-container "Firma Express Inicio Calendario SSS Instructivos Contacto OS Reportes Egresos D…" at bounding box center [784, 401] width 1568 height 698
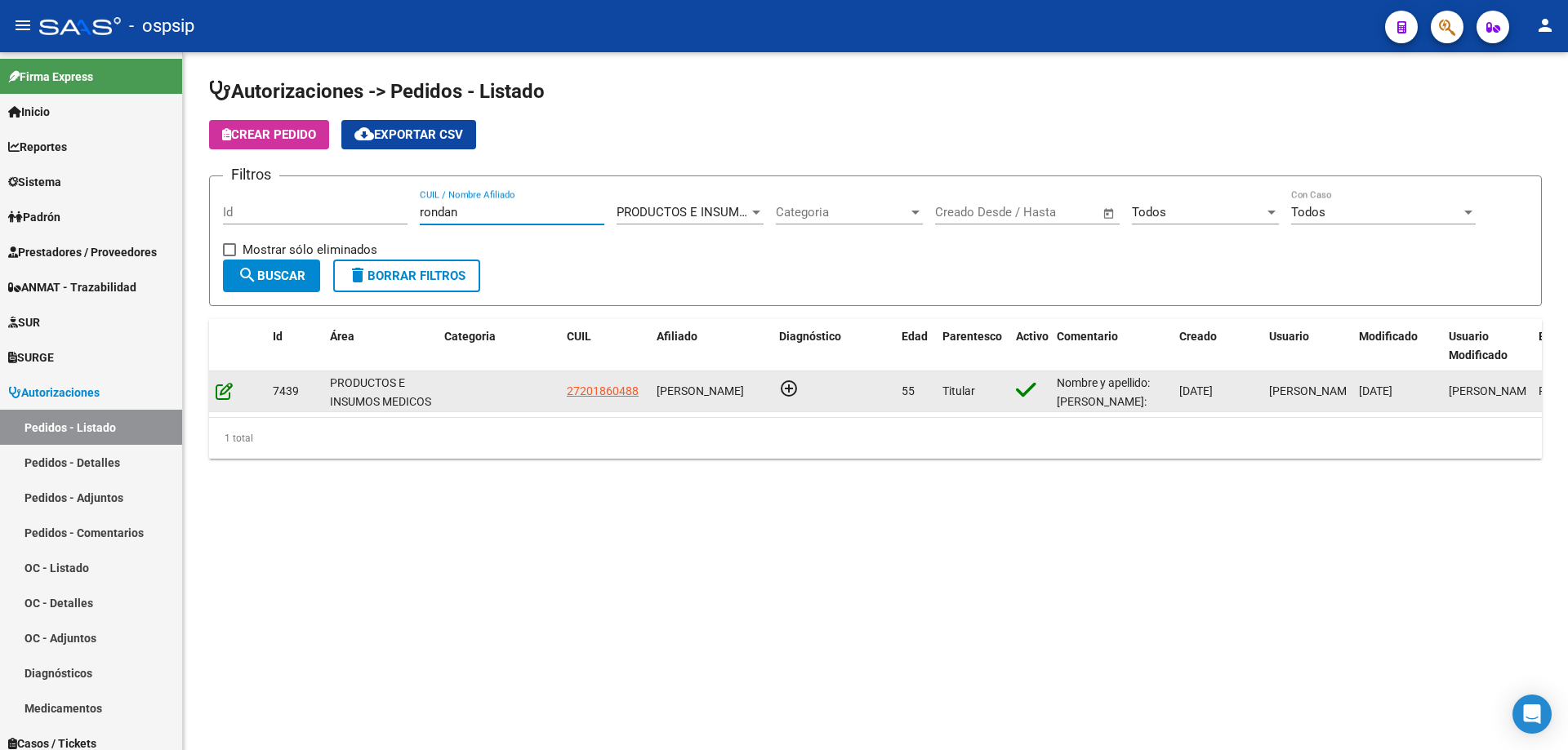
type input "rondan"
click at [228, 392] on icon at bounding box center [223, 391] width 17 height 18
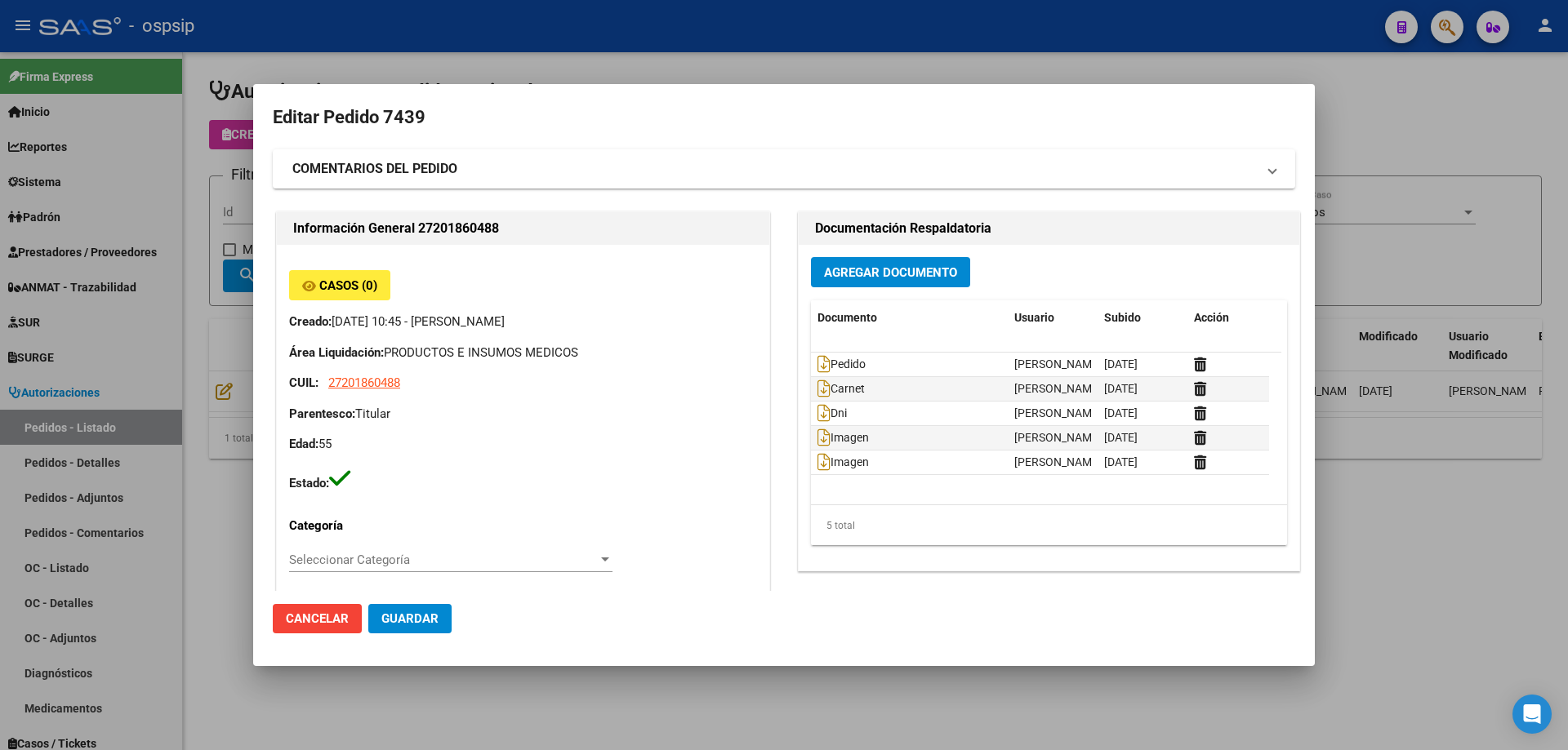
type input "[GEOGRAPHIC_DATA], [GEOGRAPHIC_DATA], EL RANCHO 00346"
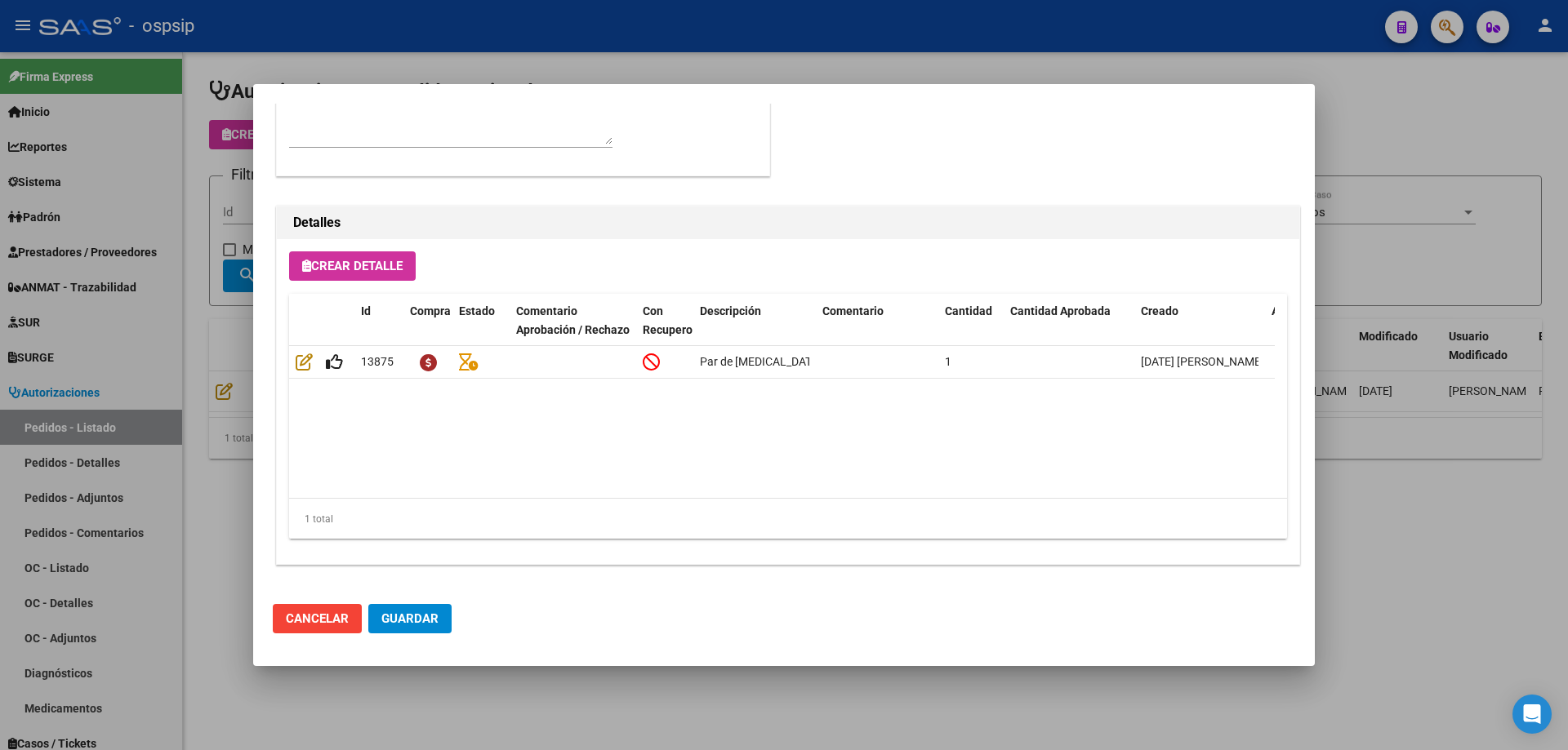
scroll to position [734, 0]
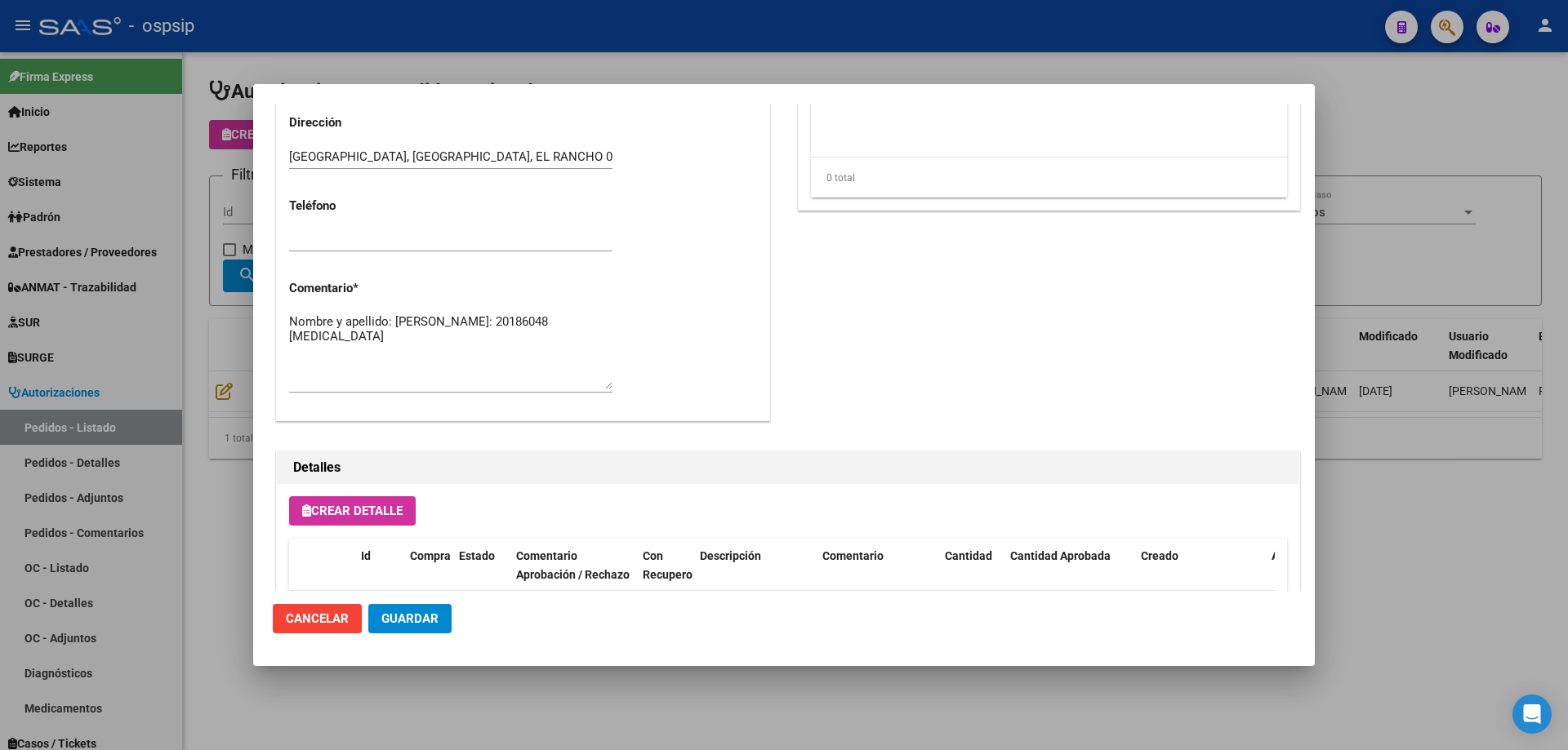
click at [421, 343] on textarea "Nombre y apellido: [PERSON_NAME]: 20186048 [MEDICAL_DATA]" at bounding box center [451, 351] width 324 height 77
click at [424, 344] on textarea "Nombre y apellido: [PERSON_NAME]: 20186048 [MEDICAL_DATA]" at bounding box center [451, 351] width 324 height 77
click at [419, 352] on textarea "Nombre y apellido: [PERSON_NAME]: 20186048 [MEDICAL_DATA]" at bounding box center [451, 351] width 324 height 77
paste textarea "Mi domicilio es [GEOGRAPHIC_DATA], [PERSON_NAME][GEOGRAPHIC_DATA], Ituzaingó PB…"
drag, startPoint x: 356, startPoint y: 362, endPoint x: 371, endPoint y: 363, distance: 15.0
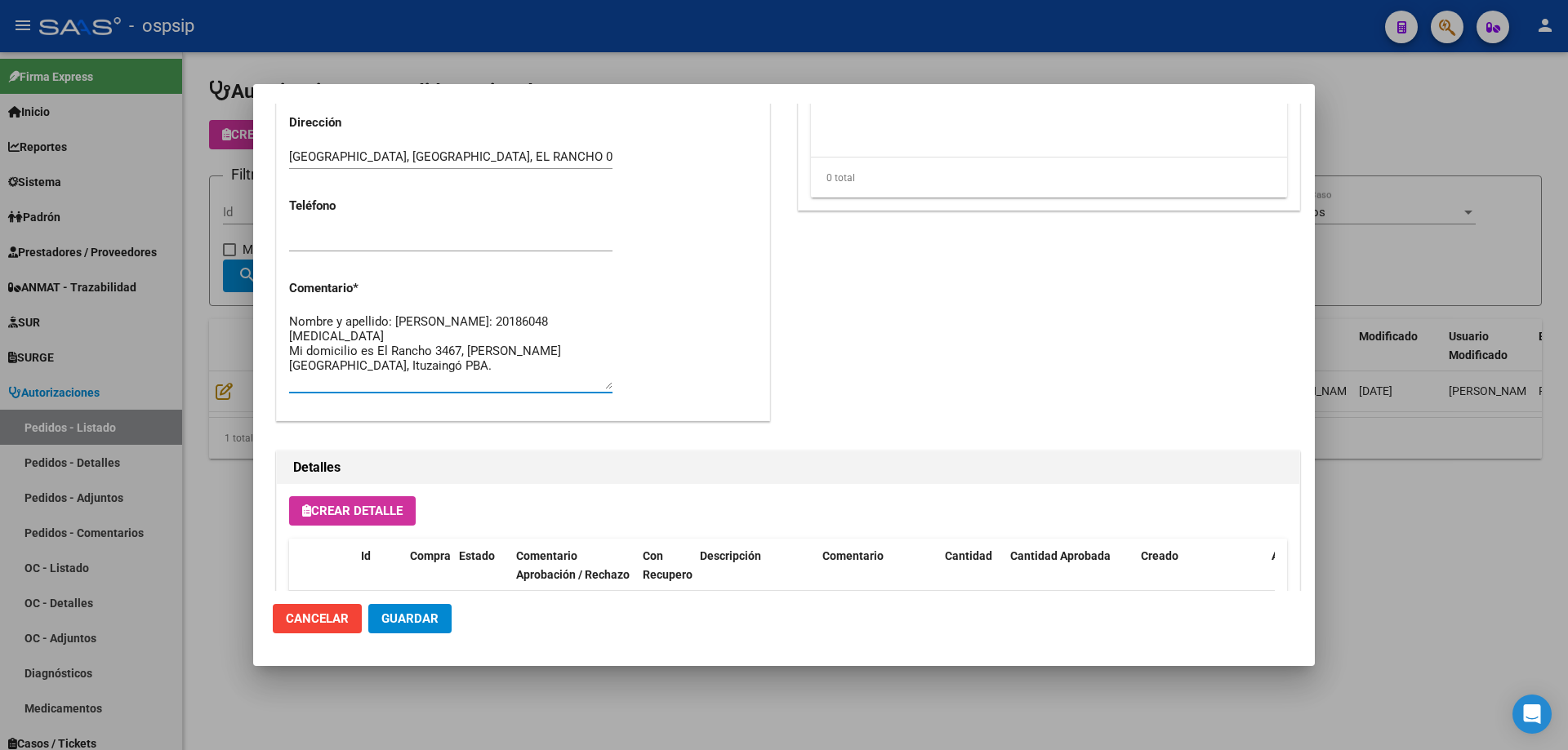
click at [356, 363] on textarea "Nombre y apellido: [PERSON_NAME]: 20186048 [MEDICAL_DATA] Mi domicilio es El Ra…" at bounding box center [451, 351] width 324 height 77
click at [599, 359] on textarea "Nombre y apellido: [PERSON_NAME]: 20186048 [MEDICAL_DATA] Domicilio: [STREET_AD…" at bounding box center [451, 351] width 324 height 77
click at [408, 613] on span "Guardar" at bounding box center [410, 619] width 57 height 15
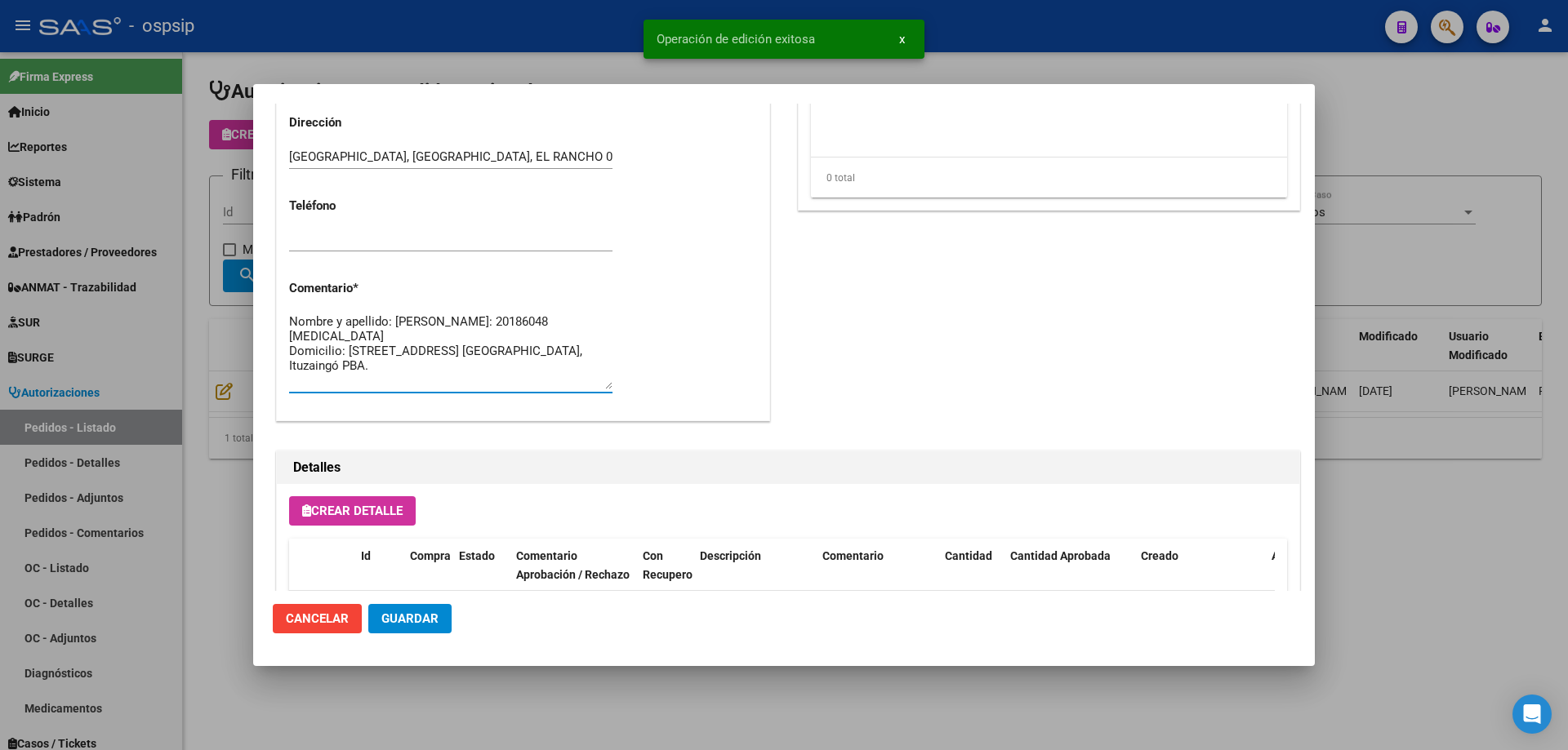
click at [329, 382] on textarea "Nombre y apellido: [PERSON_NAME]: 20186048 [MEDICAL_DATA] Domicilio: [STREET_AD…" at bounding box center [451, 351] width 324 height 77
click at [584, 360] on textarea "Nombre y apellido: [PERSON_NAME]: 20186048 [MEDICAL_DATA] Domicilio: [STREET_AD…" at bounding box center [451, 351] width 324 height 77
click at [390, 387] on textarea "Nombre y apellido: [PERSON_NAME]: 20186048 [MEDICAL_DATA] Domicilio: [STREET_AD…" at bounding box center [451, 351] width 324 height 77
click at [432, 376] on textarea "Nombre y apellido: [PERSON_NAME]: 20186048 [MEDICAL_DATA] Domicilio: [STREET_AD…" at bounding box center [451, 351] width 324 height 77
paste textarea "[PHONE_NUMBER]"
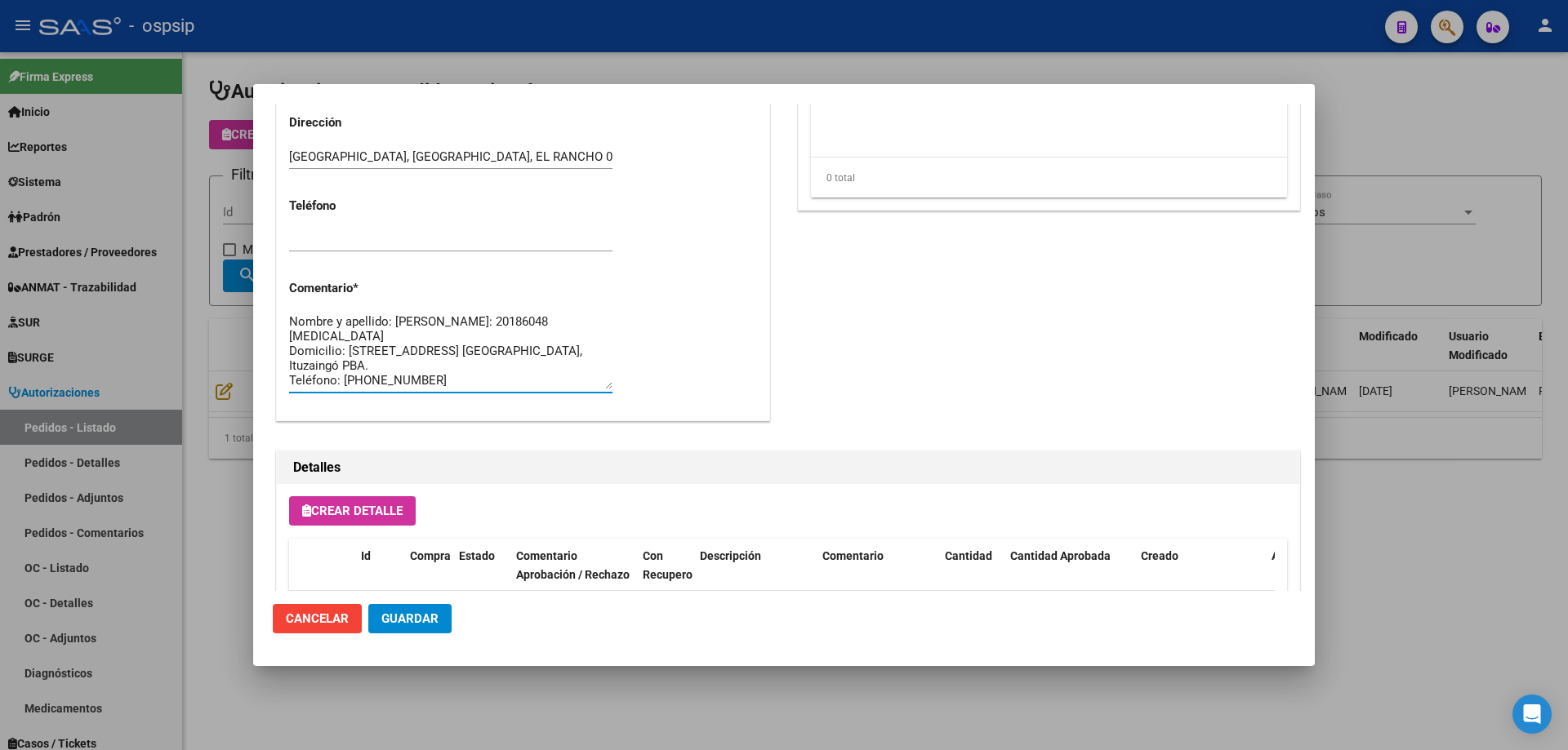
click at [361, 381] on textarea "Nombre y apellido: [PERSON_NAME]: 20186048 [MEDICAL_DATA] Domicilio: [STREET_AD…" at bounding box center [451, 351] width 324 height 77
type textarea "Nombre y apellido: [PERSON_NAME]: 20186048 [MEDICAL_DATA] Domicilio: [STREET_AD…"
click at [440, 621] on button "Guardar" at bounding box center [410, 619] width 83 height 29
click at [448, 380] on textarea "Nombre y apellido: [PERSON_NAME]: 20186048 [MEDICAL_DATA] Domicilio: [STREET_AD…" at bounding box center [451, 351] width 324 height 77
click at [428, 616] on span "Guardar" at bounding box center [410, 619] width 57 height 15
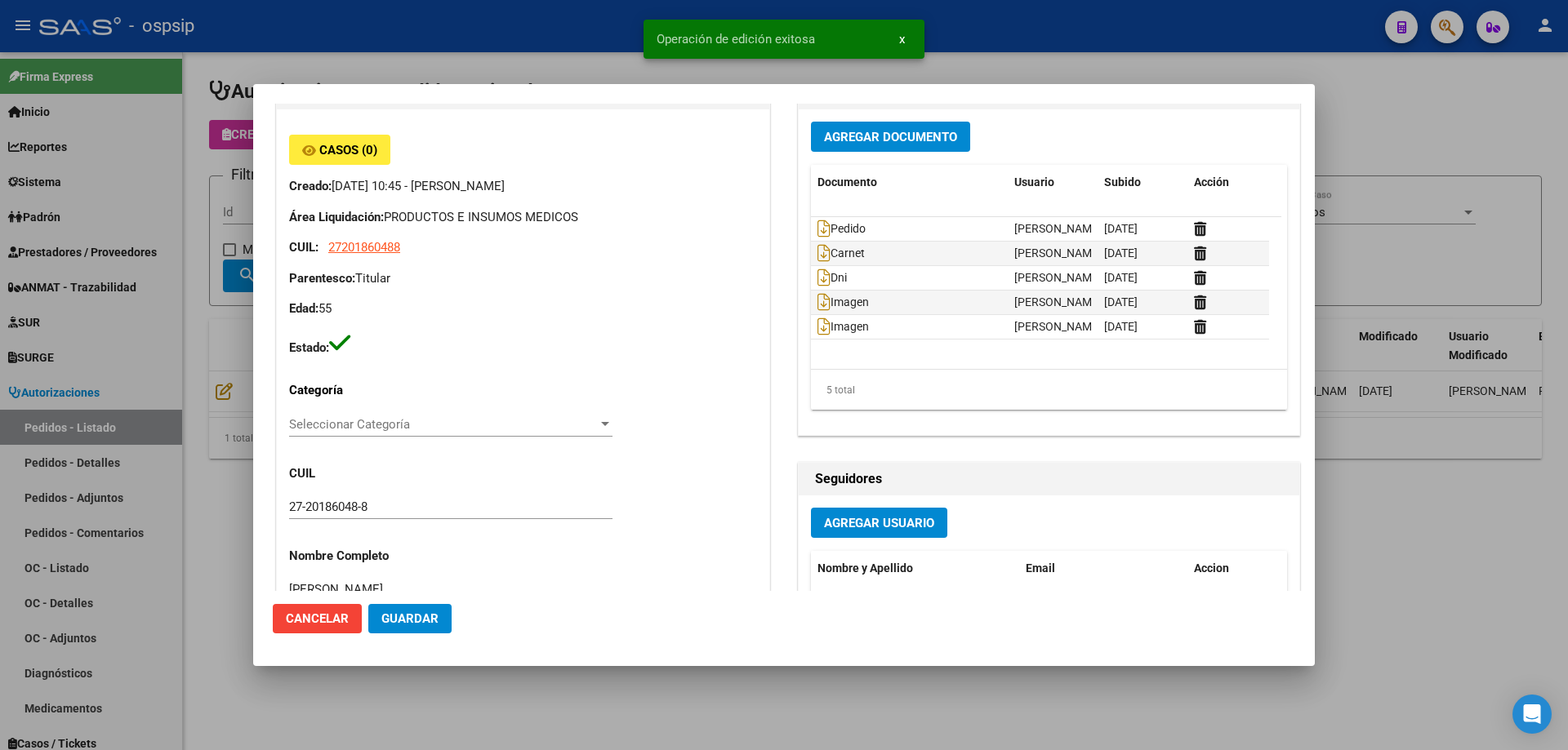
scroll to position [0, 0]
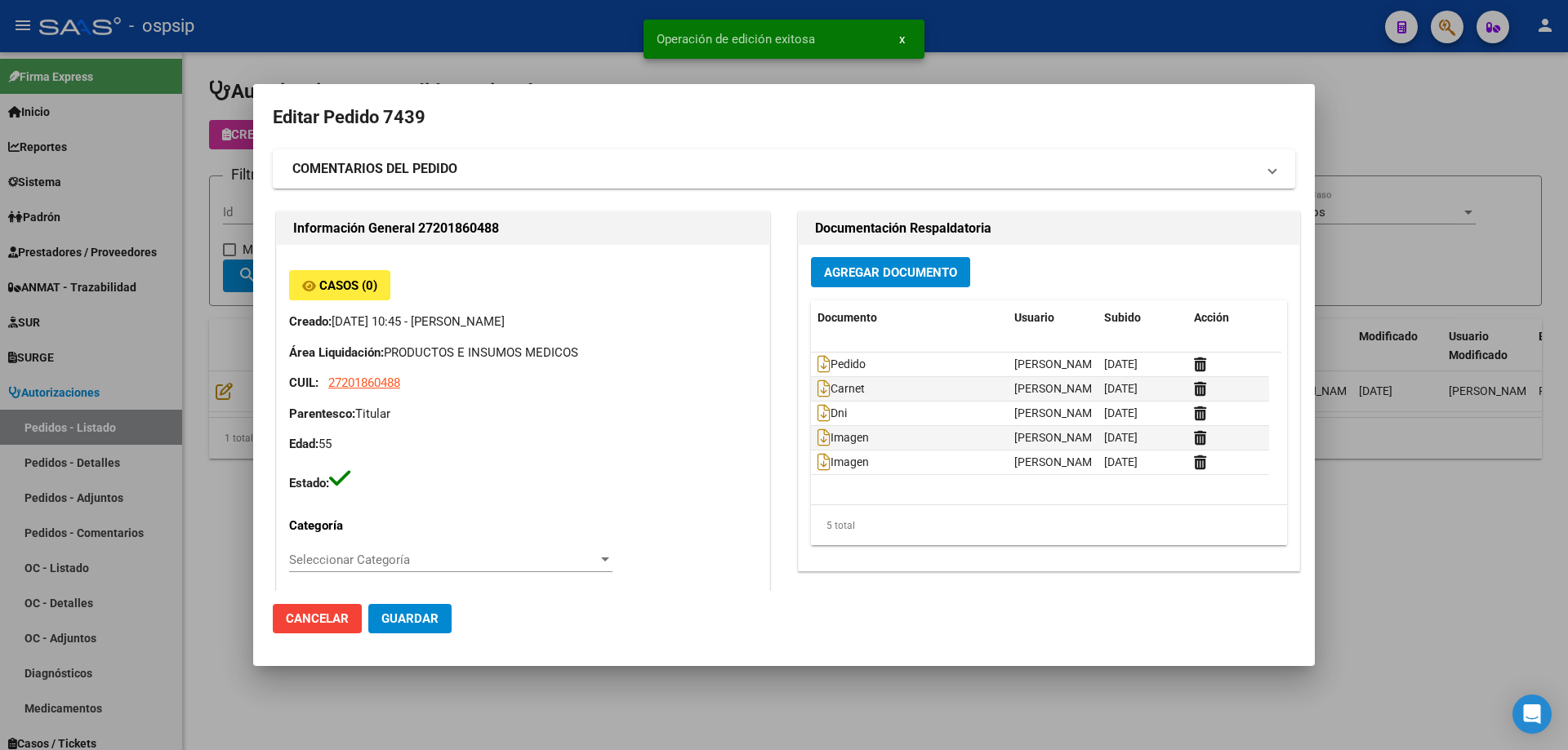
click at [210, 317] on div at bounding box center [784, 375] width 1568 height 750
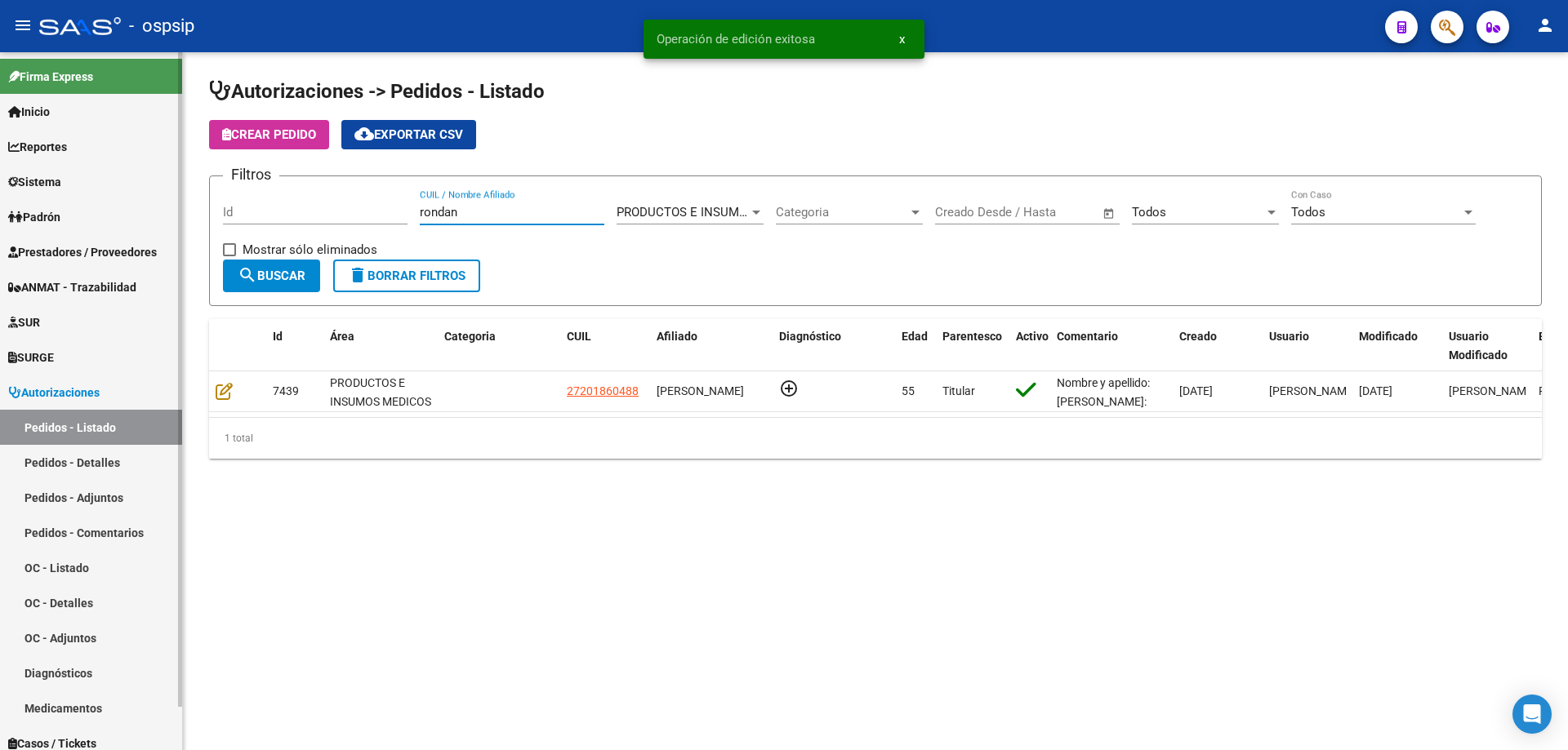
drag, startPoint x: 483, startPoint y: 206, endPoint x: 0, endPoint y: 160, distance: 485.2
click at [0, 161] on mat-sidenav-container "Firma Express Inicio Calendario SSS Instructivos Contacto OS Reportes Egresos D…" at bounding box center [784, 401] width 1568 height 698
type input "romero"
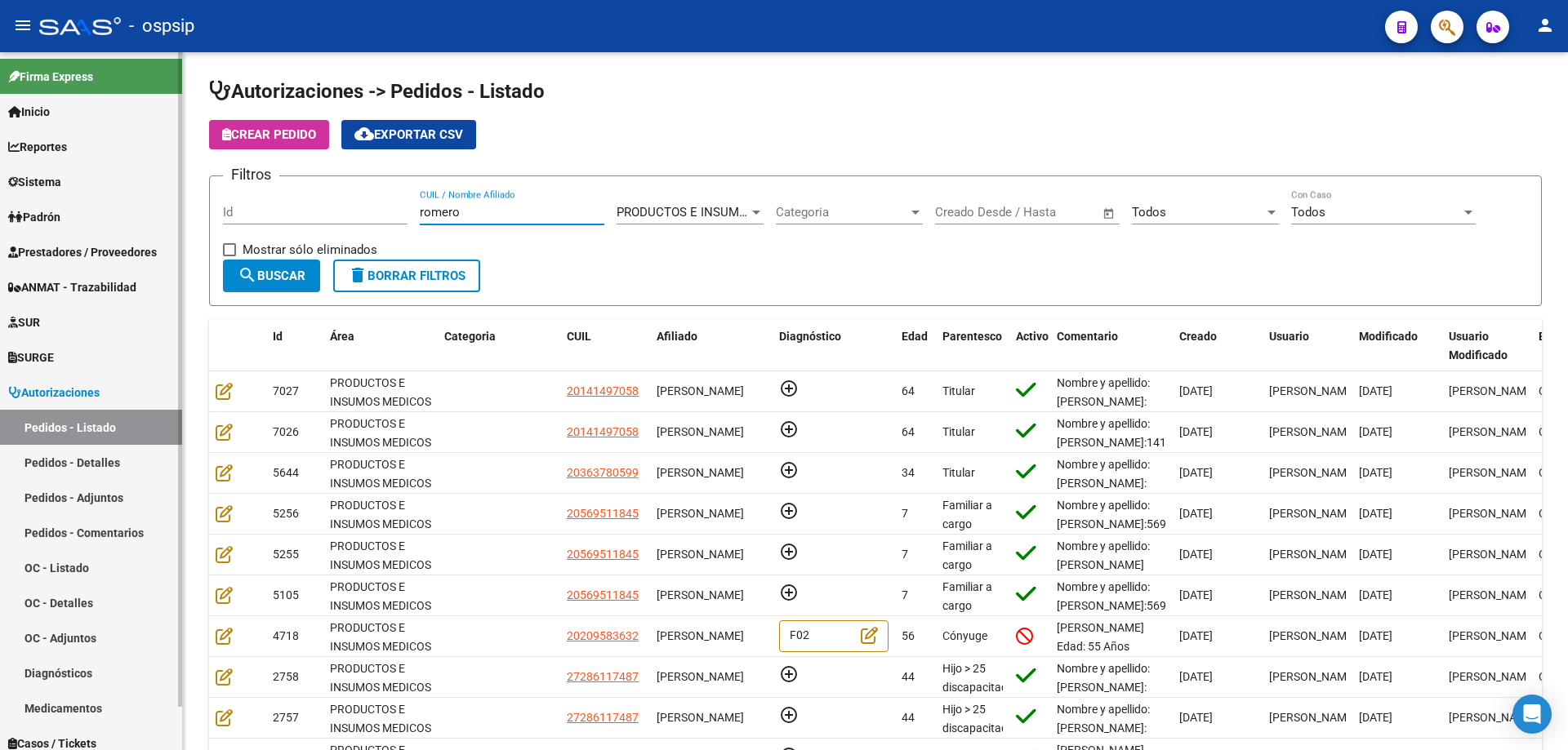
drag, startPoint x: 474, startPoint y: 215, endPoint x: 0, endPoint y: 215, distance: 474.0
click at [0, 215] on mat-sidenav-container "Firma Express Inicio Calendario SSS Instructivos Contacto OS Reportes Egresos D…" at bounding box center [784, 401] width 1568 height 698
click at [532, 204] on div "CUIL / Nombre Afiliado" at bounding box center [512, 207] width 184 height 35
click at [533, 216] on input "CUIL / Nombre Afiliado" at bounding box center [512, 212] width 184 height 15
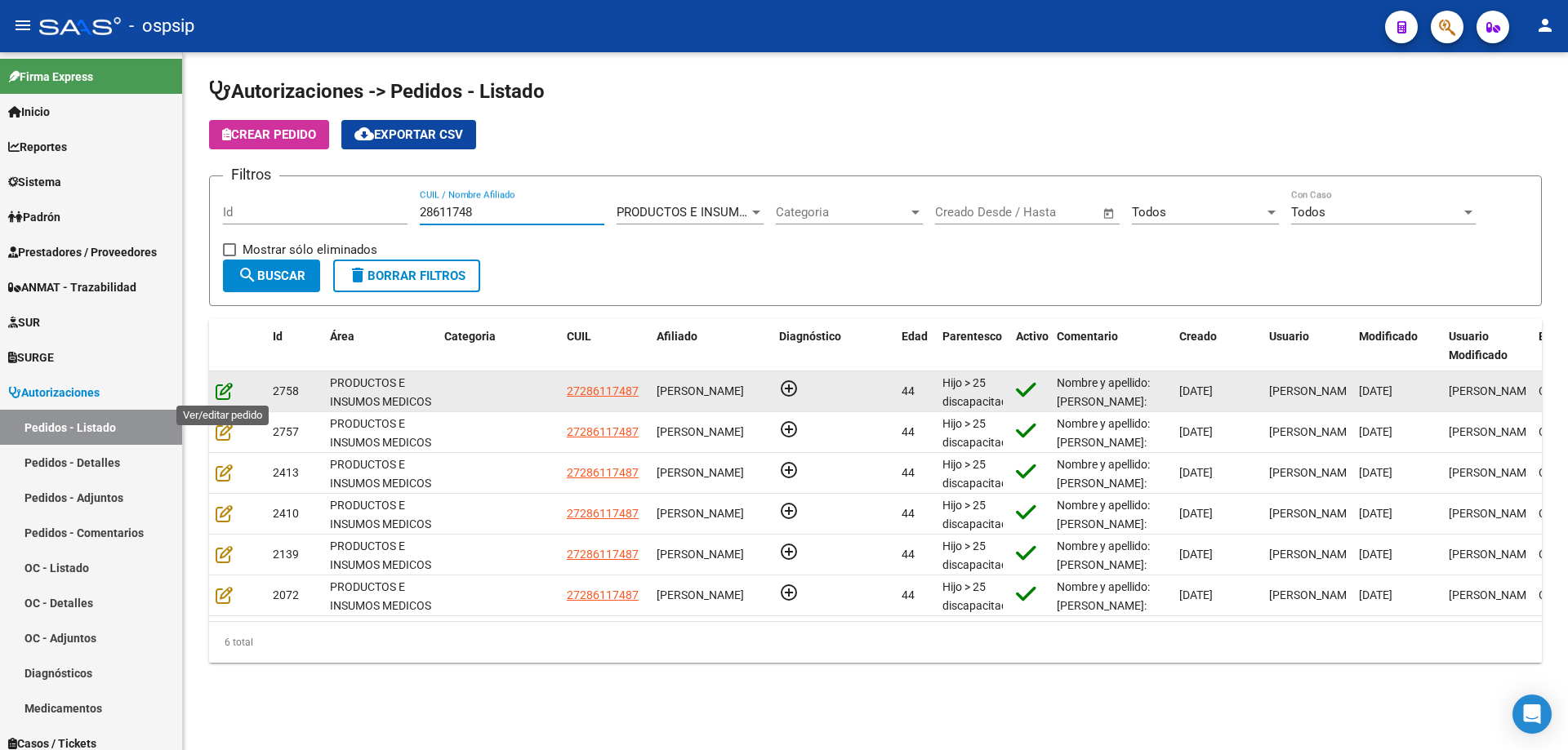
type input "28611748"
click at [216, 399] on icon at bounding box center [223, 391] width 17 height 18
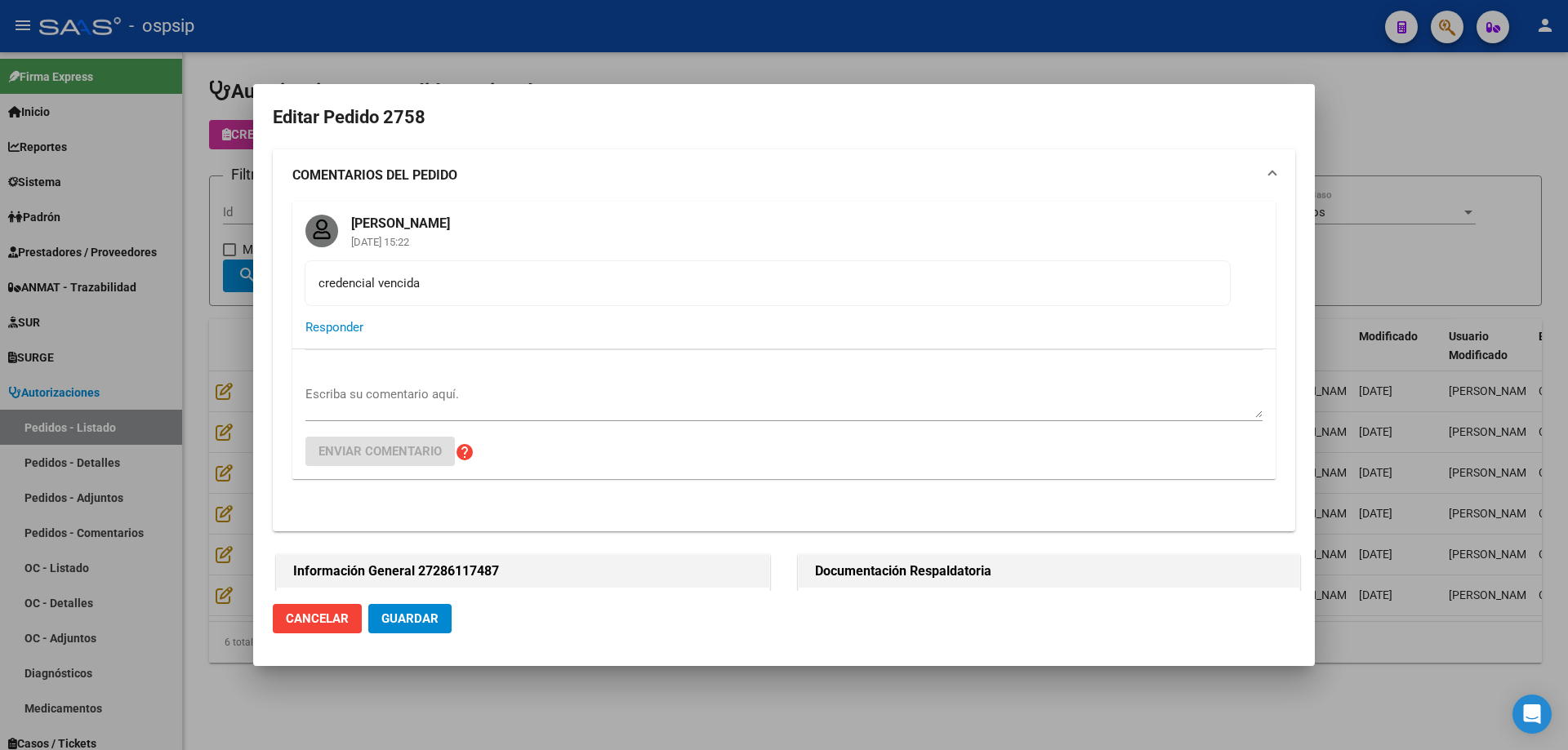
type input "[GEOGRAPHIC_DATA], OLIVOS, [PERSON_NAME] 1548, Piso: 3, Departamento: H"
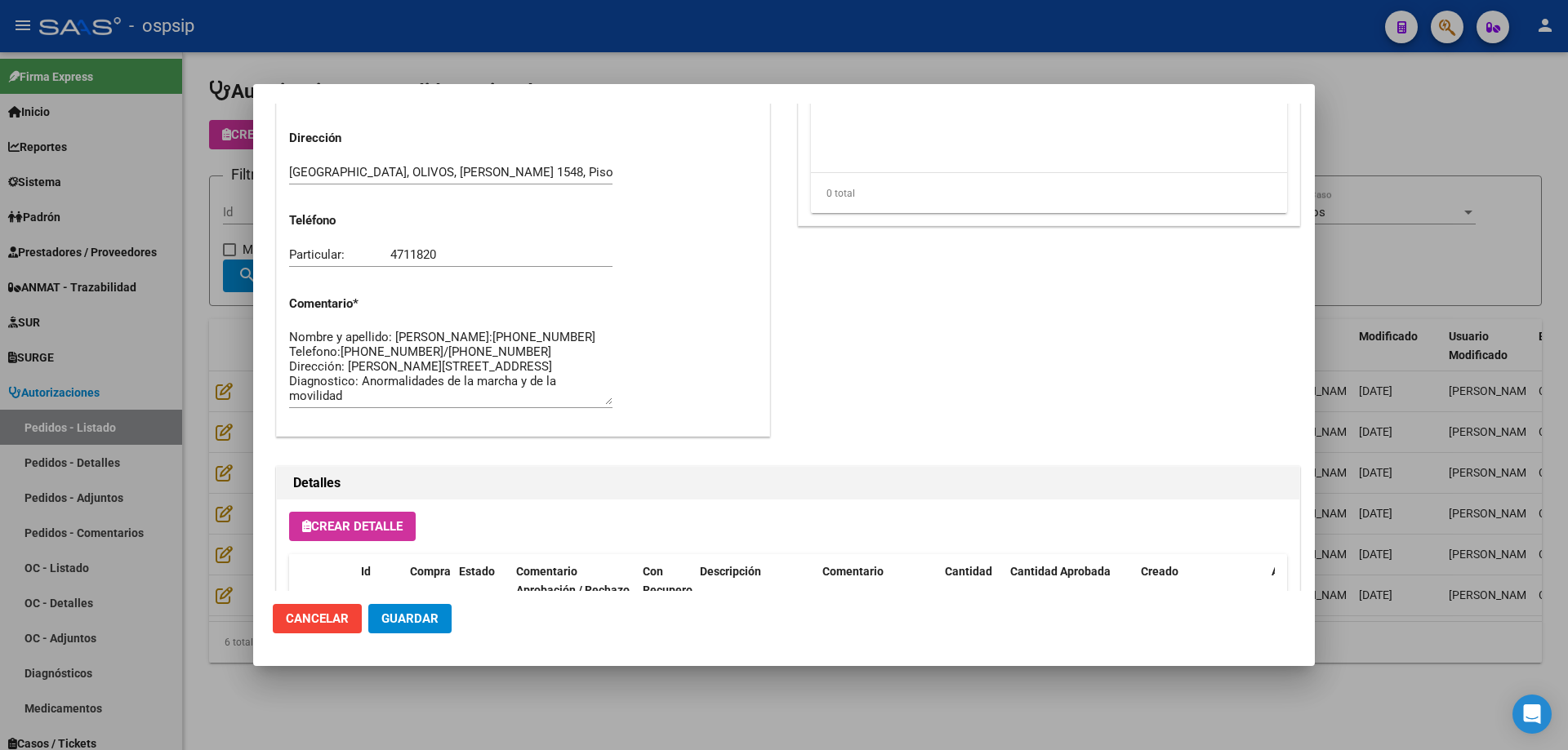
scroll to position [1322, 0]
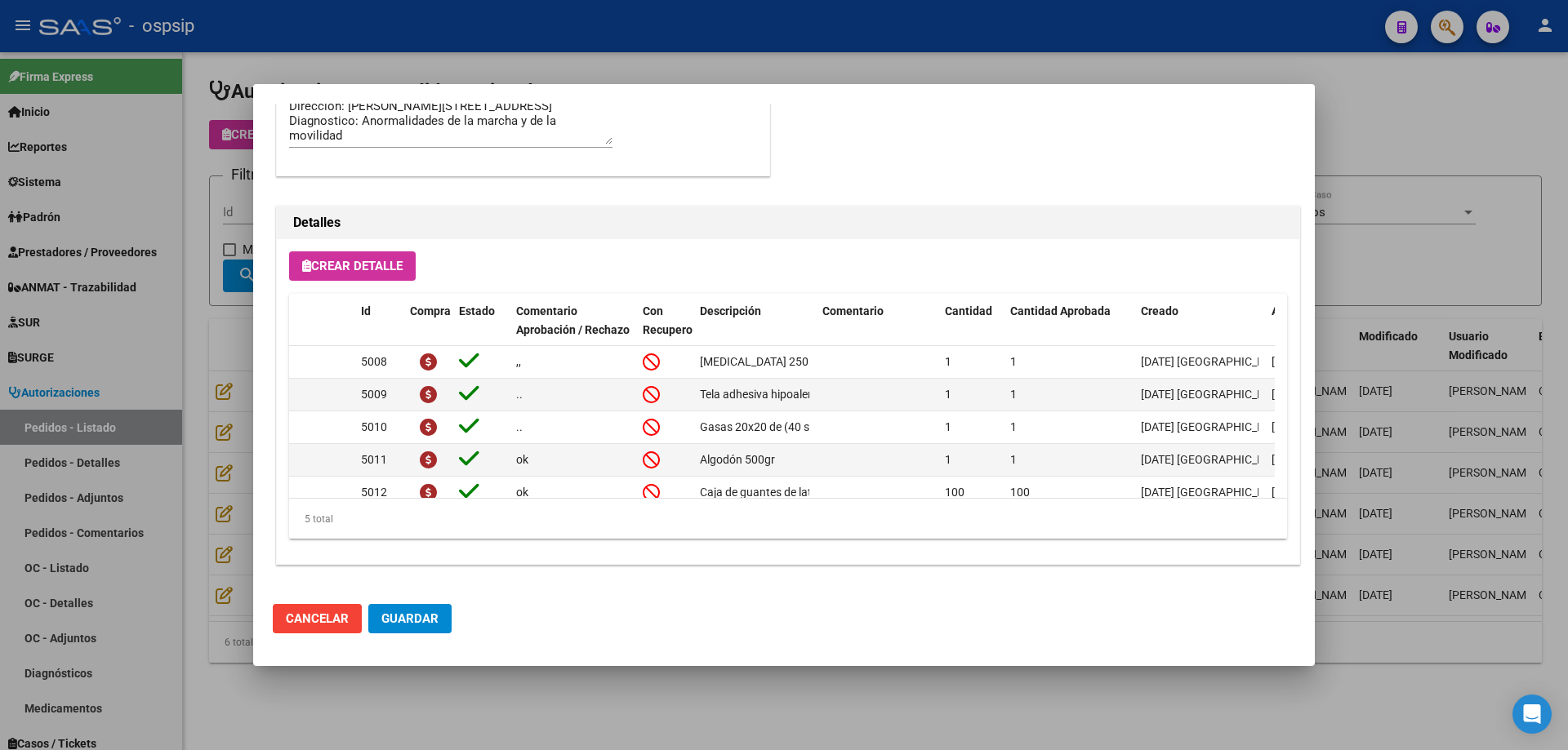
click at [213, 185] on div at bounding box center [784, 375] width 1568 height 750
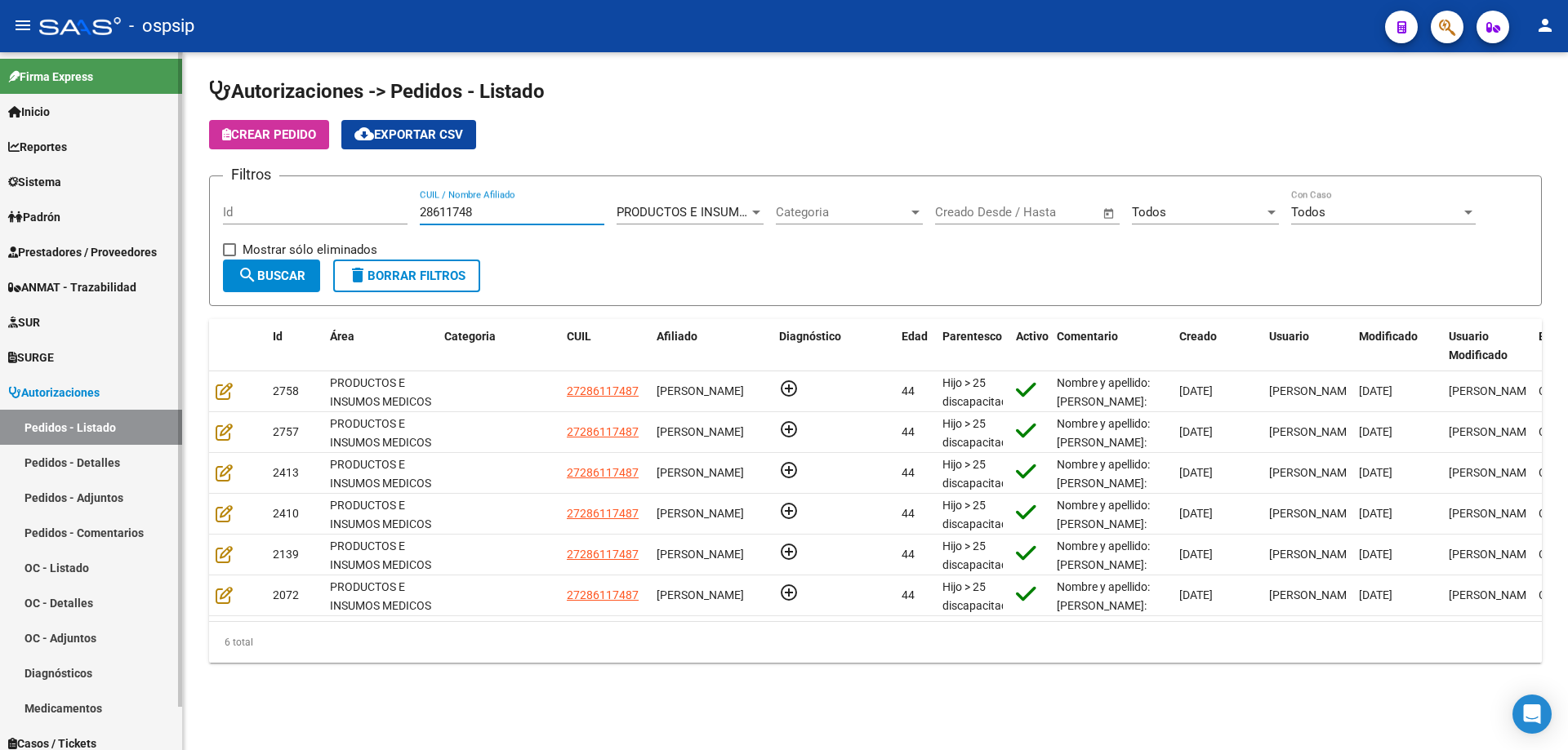
drag, startPoint x: 338, startPoint y: 211, endPoint x: 1, endPoint y: 157, distance: 341.3
click at [0, 158] on mat-sidenav-container "Firma Express Inicio Calendario SSS Instructivos Contacto OS Reportes Egresos D…" at bounding box center [784, 401] width 1568 height 698
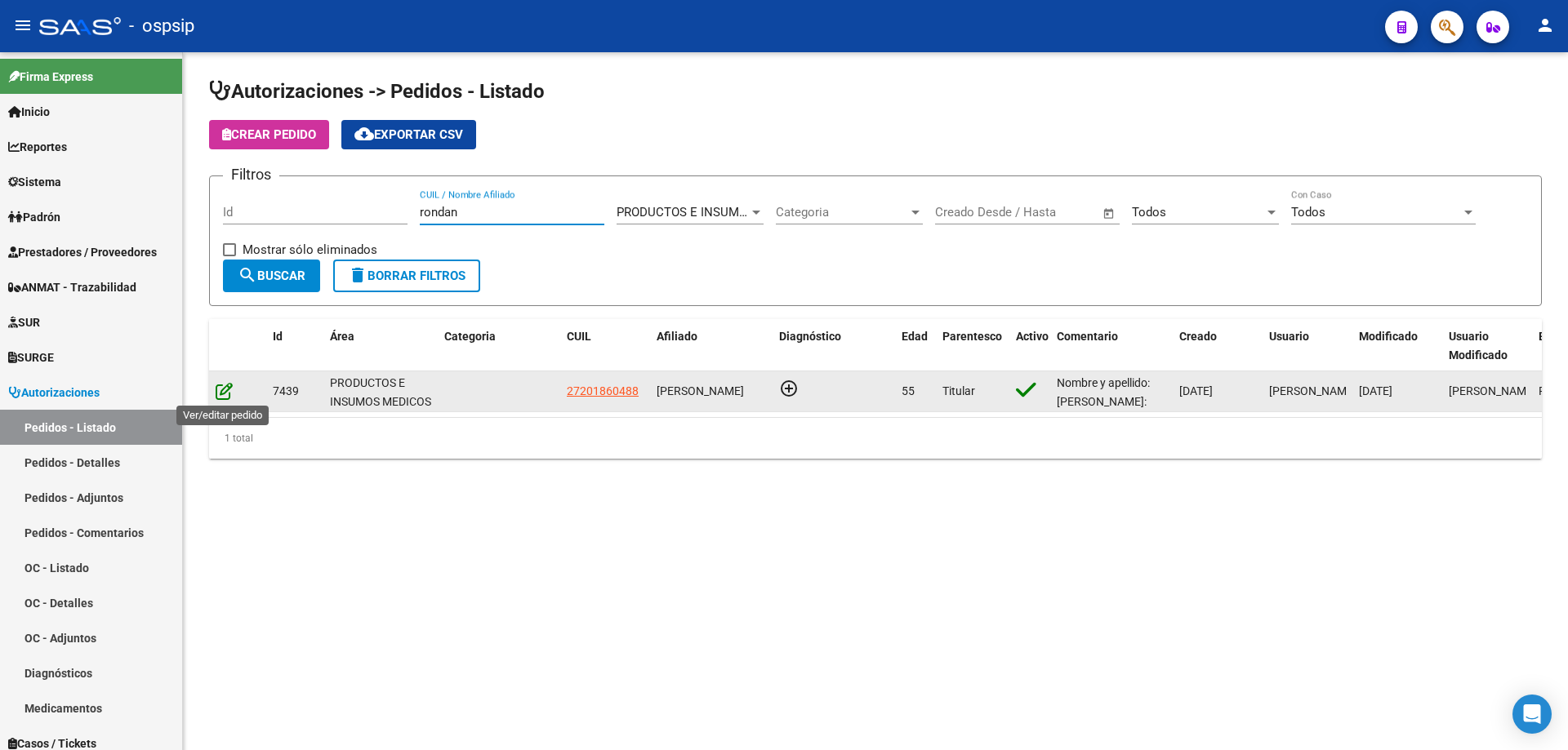
type input "rondan"
click at [229, 384] on icon at bounding box center [223, 391] width 17 height 18
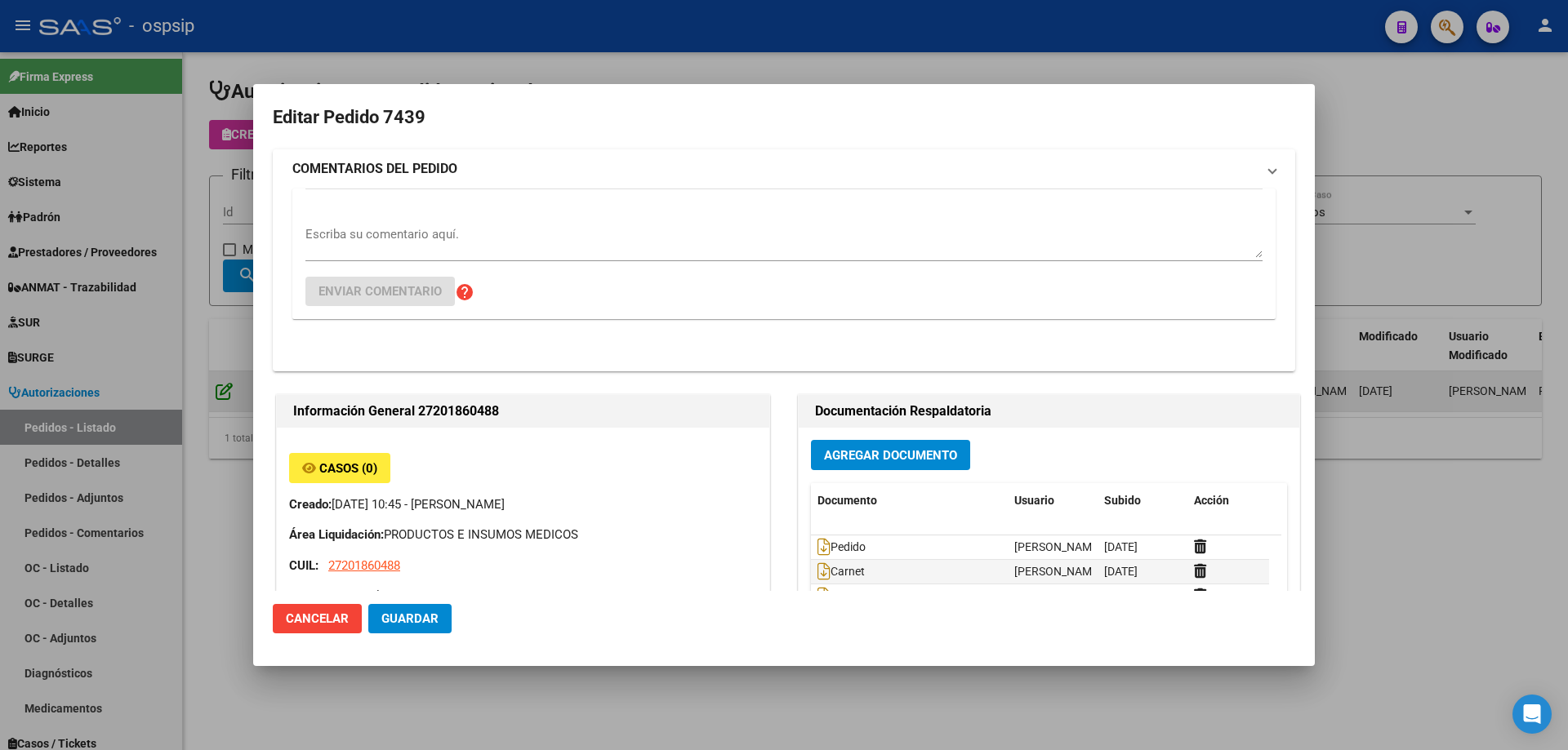
type input "[GEOGRAPHIC_DATA], [GEOGRAPHIC_DATA], EL RANCHO 00346"
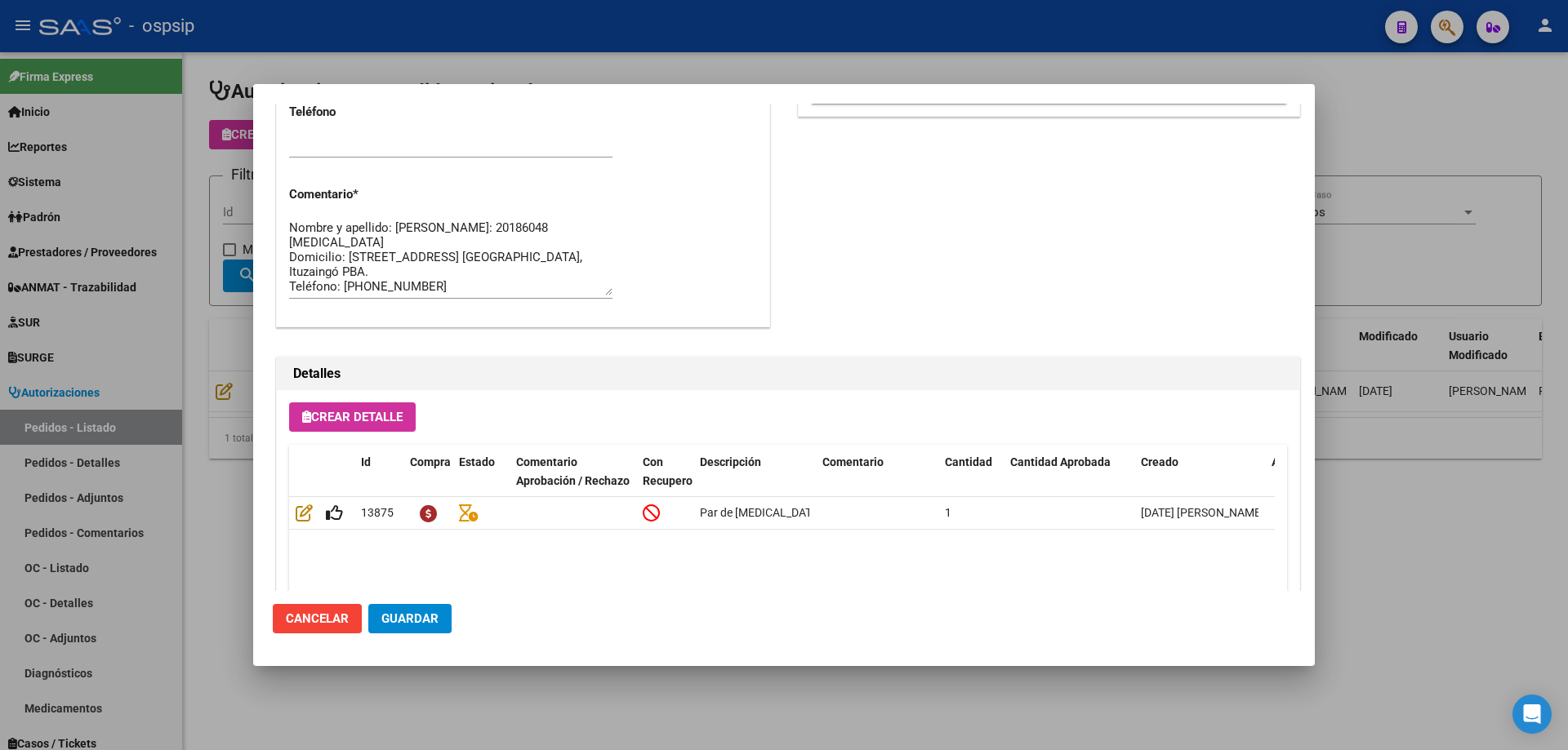
scroll to position [816, 0]
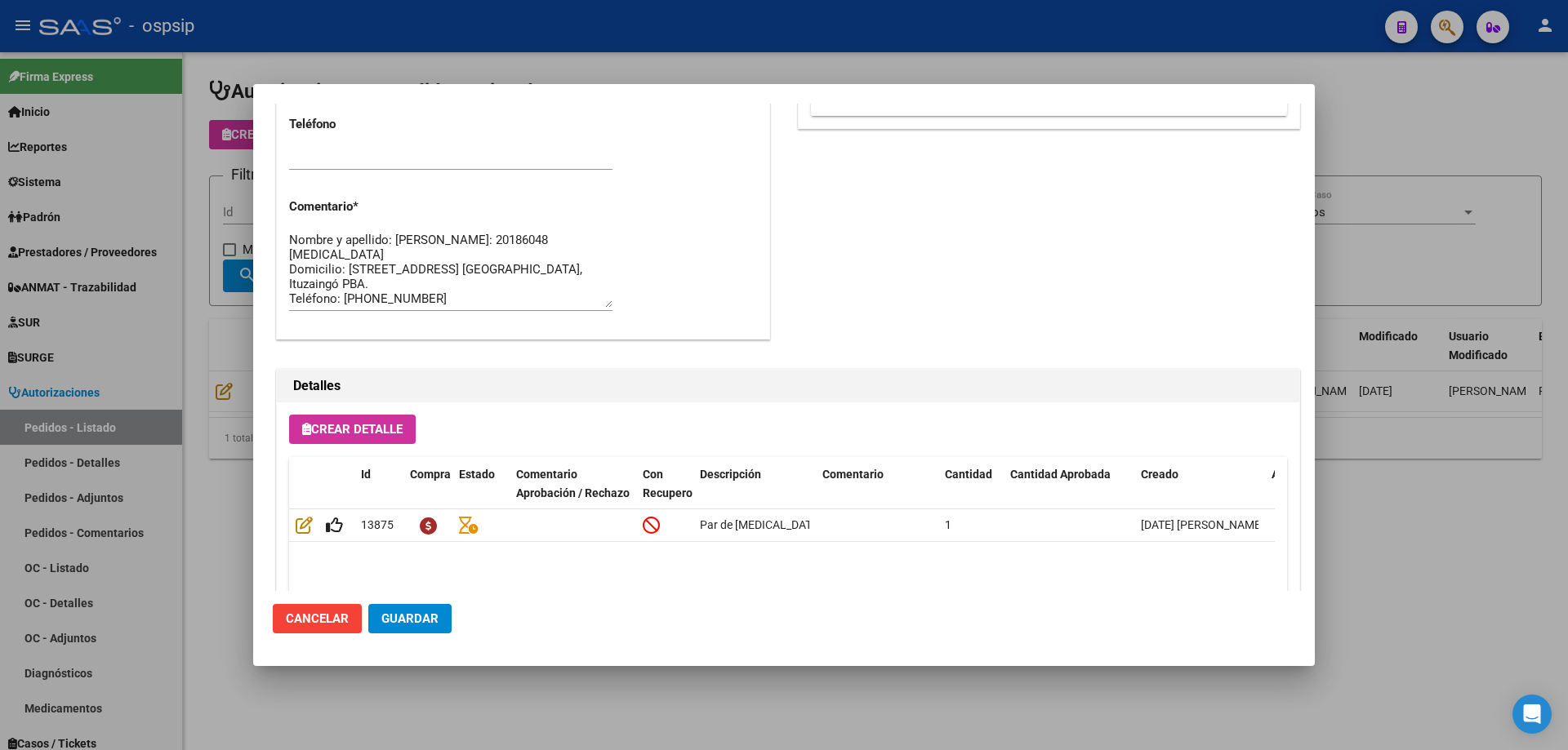
click at [427, 618] on span "Guardar" at bounding box center [410, 619] width 57 height 15
